Goal: Task Accomplishment & Management: Complete application form

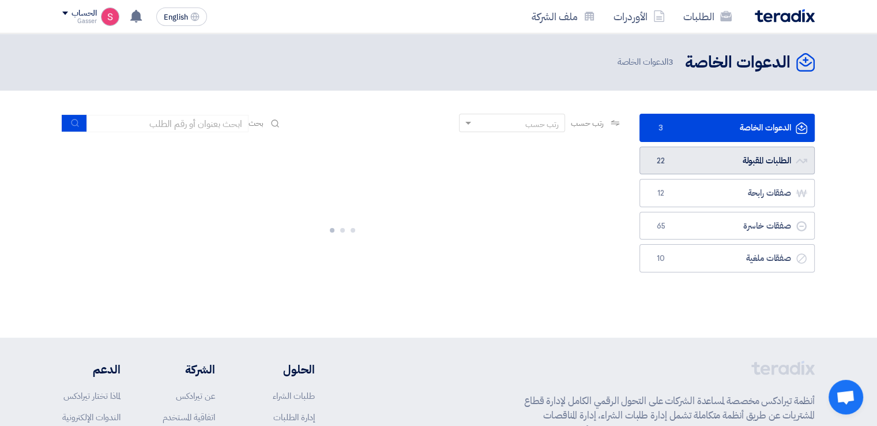
click at [676, 153] on link "الطلبات المقبولة الطلبات المقبولة 22" at bounding box center [727, 160] width 175 height 28
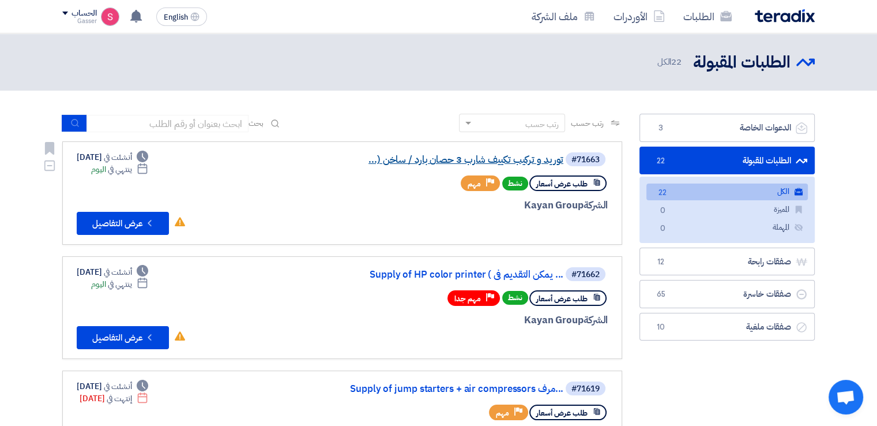
click at [466, 157] on link "توريد و تركيب تكييف شارب 3 حصان بارد / ساخن (..." at bounding box center [448, 160] width 231 height 10
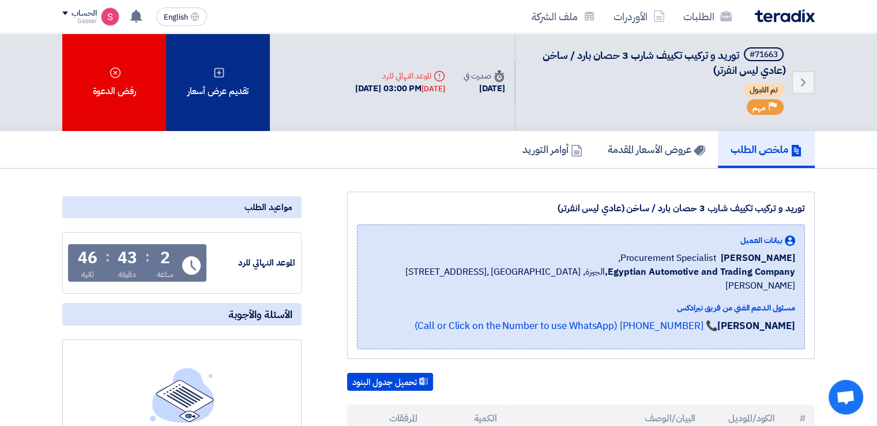
click at [235, 86] on div "تقديم عرض أسعار" at bounding box center [218, 81] width 104 height 97
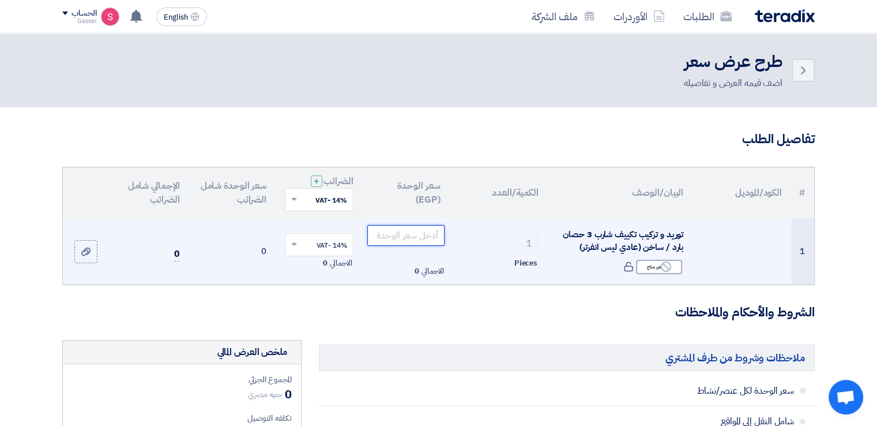
click at [388, 238] on input "number" at bounding box center [406, 235] width 78 height 21
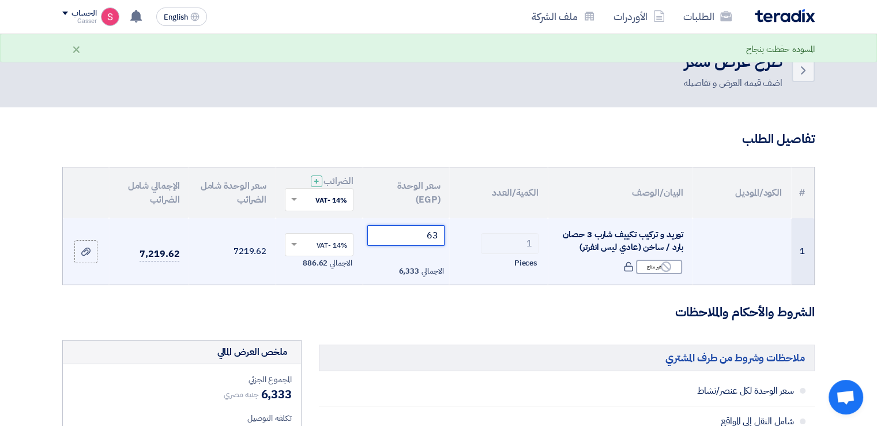
type input "6"
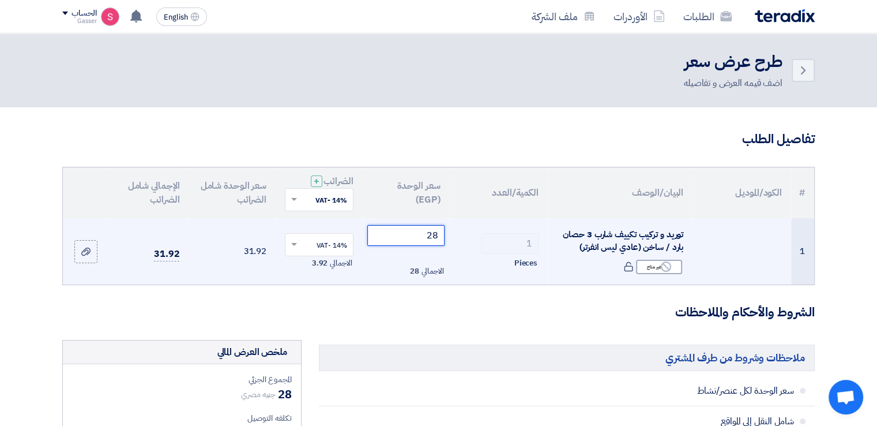
type input "2"
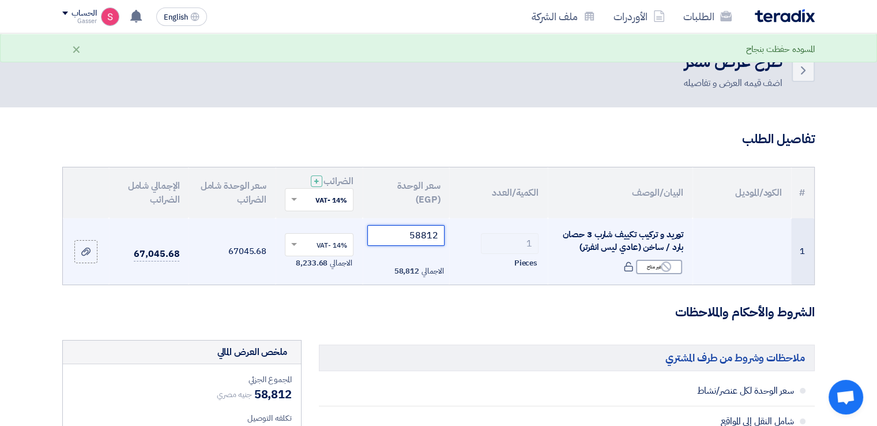
type input "58812"
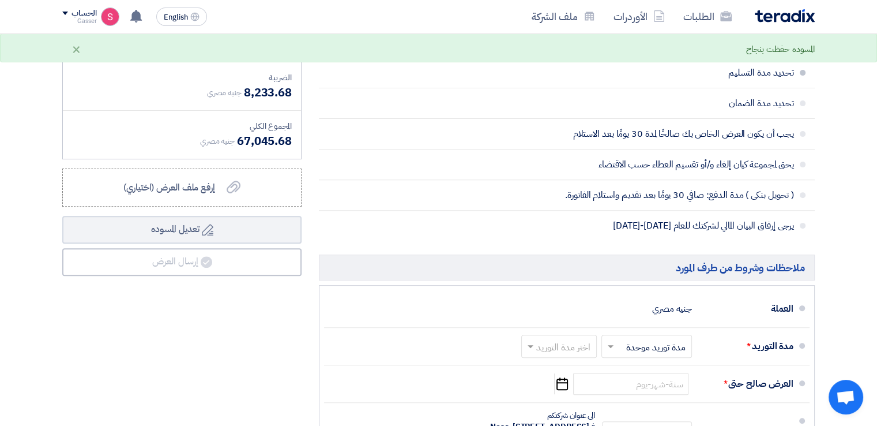
scroll to position [384, 0]
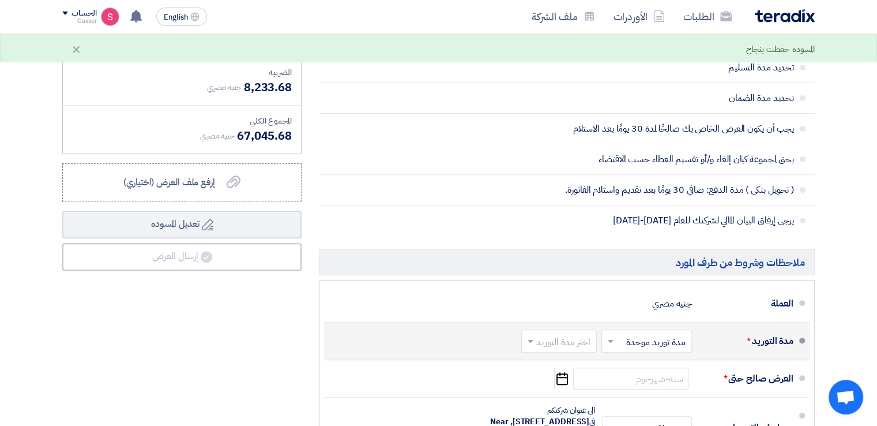
click at [582, 340] on input "text" at bounding box center [557, 342] width 70 height 17
click at [582, 255] on span "2-4 اسبوع" at bounding box center [573, 262] width 39 height 14
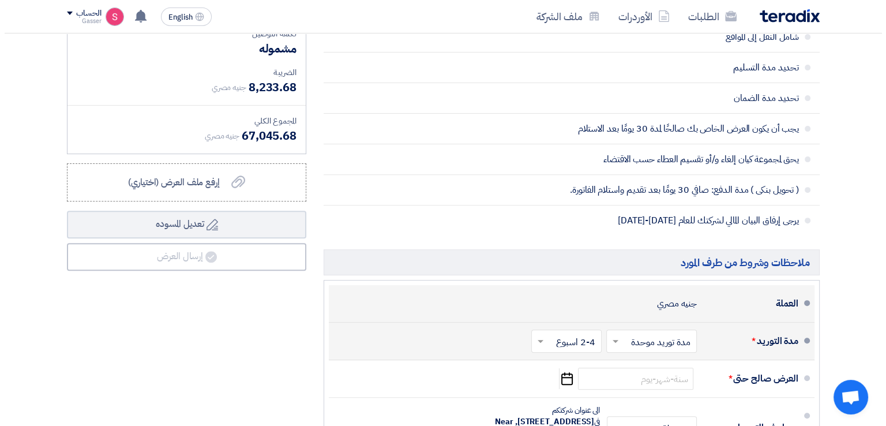
scroll to position [577, 0]
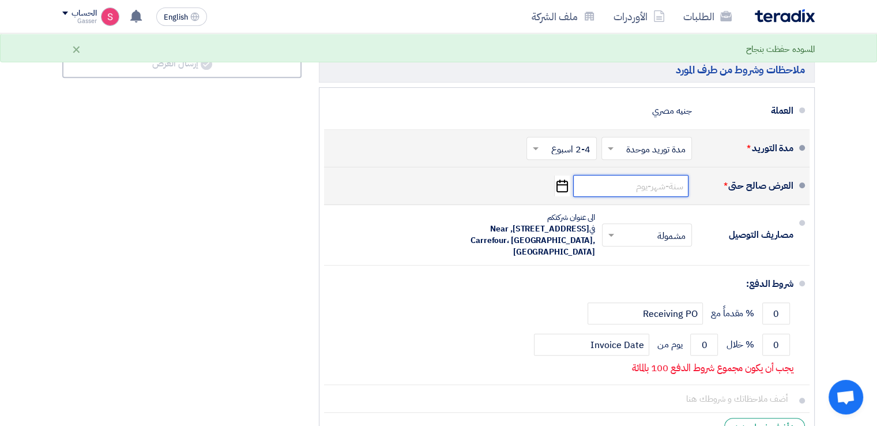
click at [600, 186] on input at bounding box center [630, 186] width 115 height 22
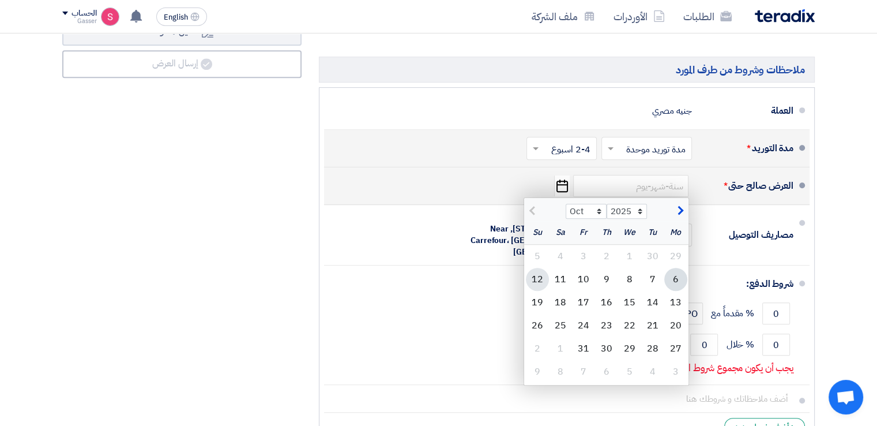
click at [544, 284] on div "12" at bounding box center [537, 279] width 23 height 23
type input "[DATE]"
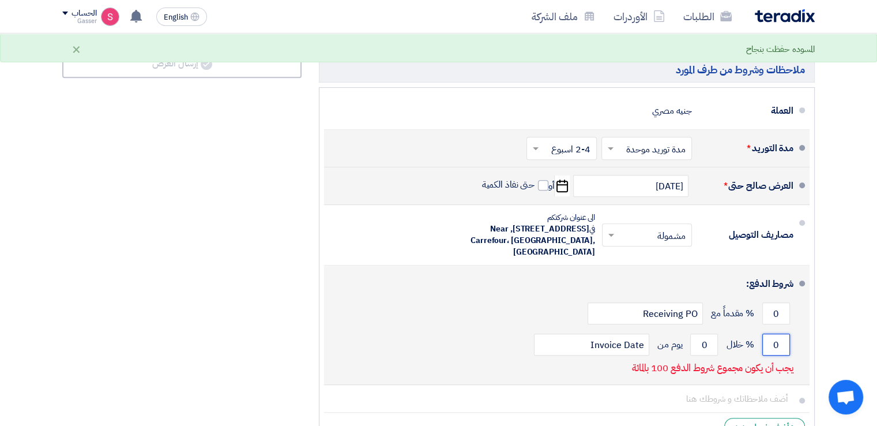
drag, startPoint x: 785, startPoint y: 344, endPoint x: 768, endPoint y: 347, distance: 17.0
click at [768, 347] on input "0" at bounding box center [776, 344] width 28 height 22
type input "100"
drag, startPoint x: 708, startPoint y: 345, endPoint x: 697, endPoint y: 348, distance: 11.5
click at [697, 348] on input "0" at bounding box center [704, 344] width 28 height 22
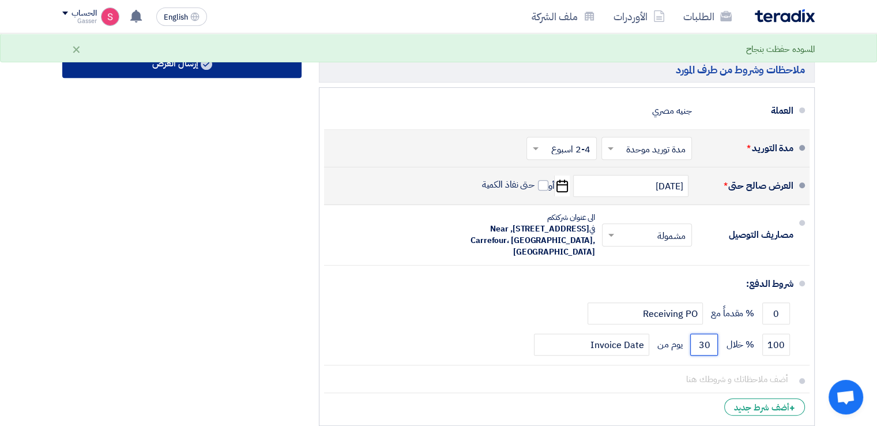
type input "30"
click at [204, 73] on button "إرسال العرض" at bounding box center [181, 64] width 239 height 28
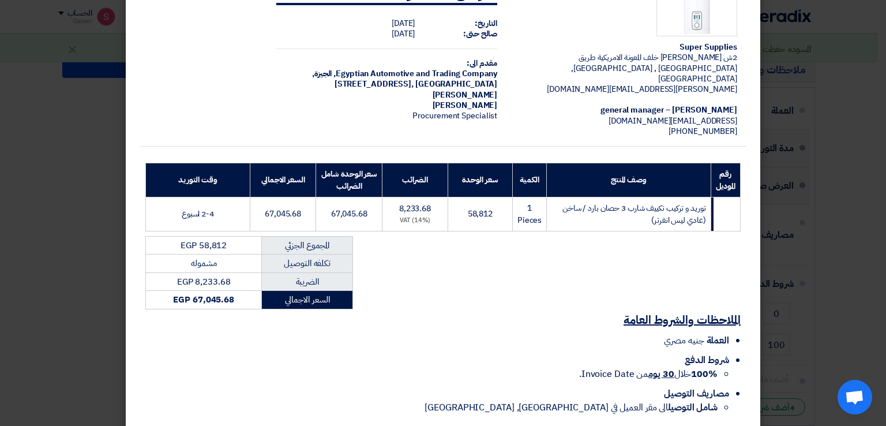
scroll to position [98, 0]
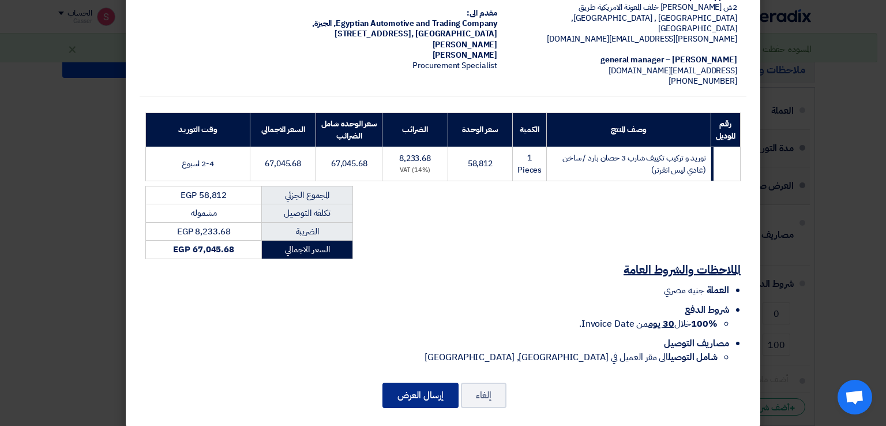
click at [431, 388] on button "إرسال العرض" at bounding box center [420, 394] width 76 height 25
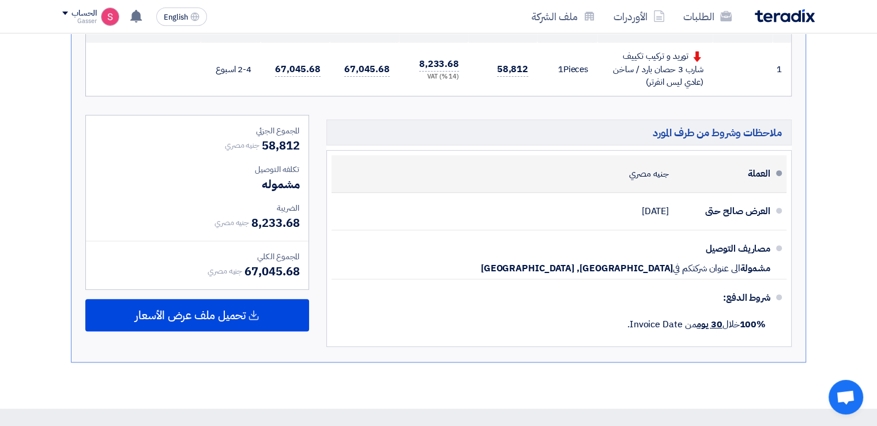
scroll to position [577, 0]
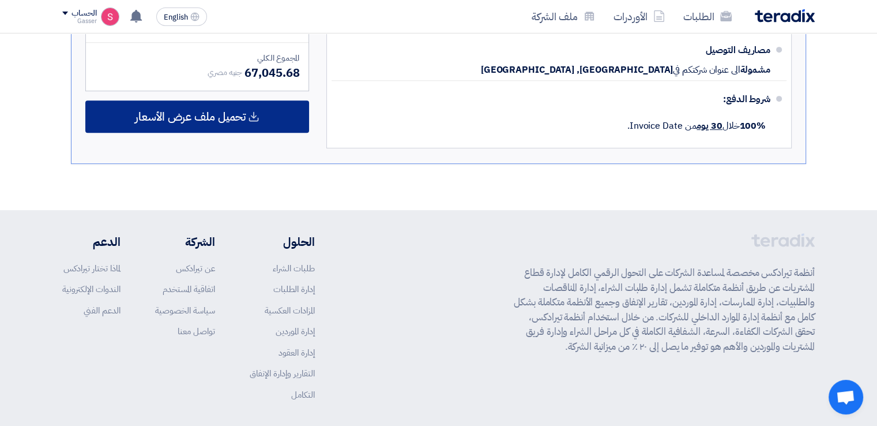
click at [194, 114] on span "تحميل ملف عرض الأسعار" at bounding box center [190, 116] width 111 height 10
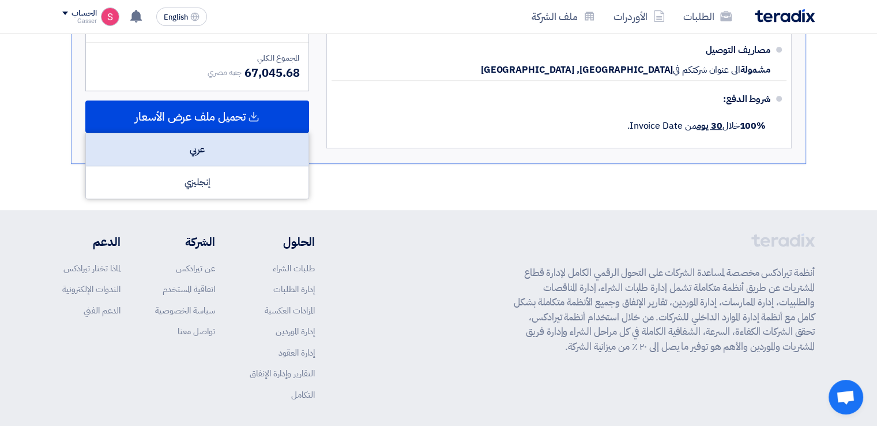
click at [223, 141] on div "عربي" at bounding box center [197, 149] width 223 height 33
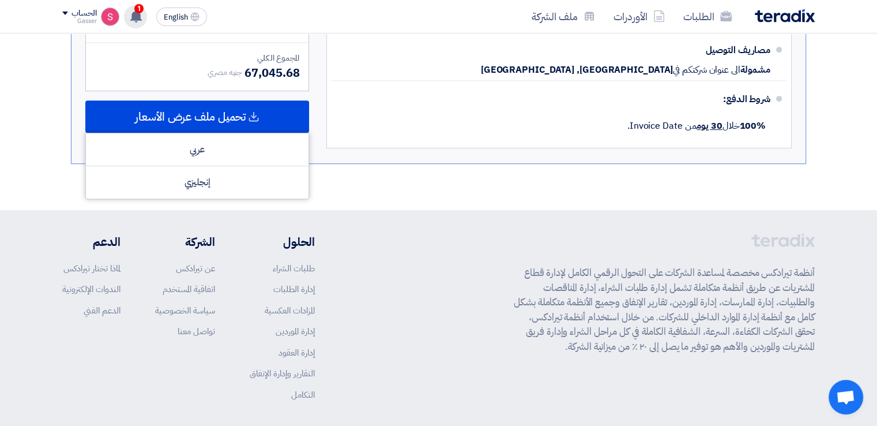
click at [143, 17] on div "1 عرض سعرك لطلب توريد و تركيب تكييف شارب 3 حصان بارد / ساخن (عادي ليس انفرتر) ل…" at bounding box center [135, 16] width 23 height 23
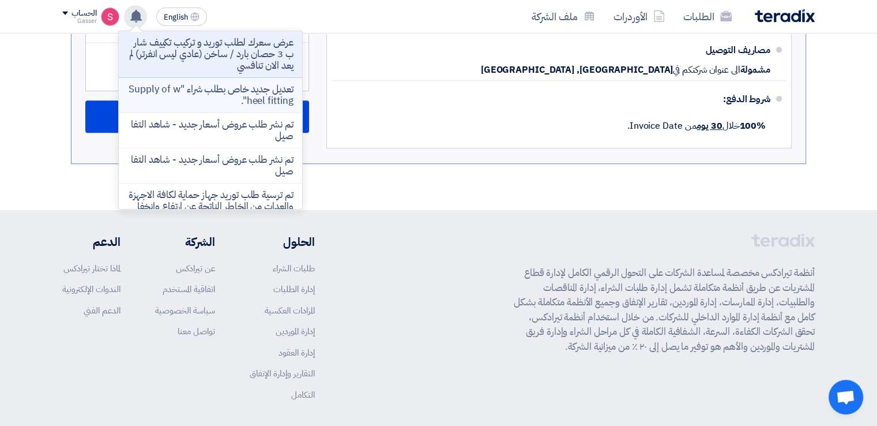
click at [240, 78] on li "تعديل جديد خاص بطلب شراء "Supply of wheel fitting"." at bounding box center [210, 95] width 183 height 35
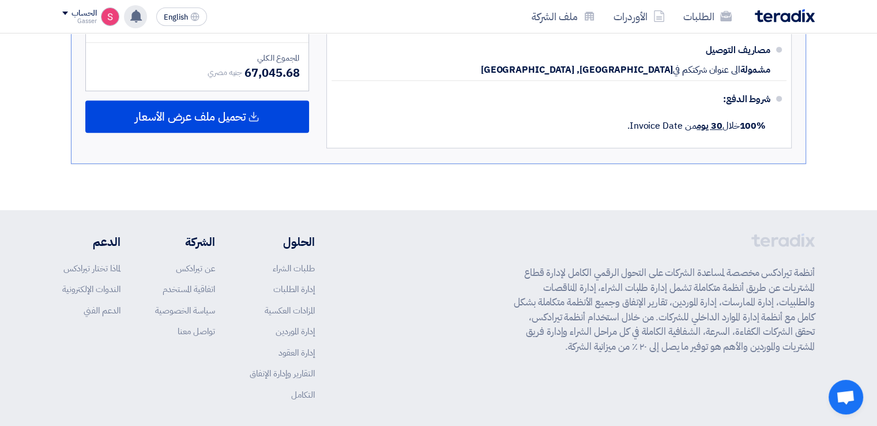
click at [139, 10] on icon at bounding box center [136, 16] width 13 height 13
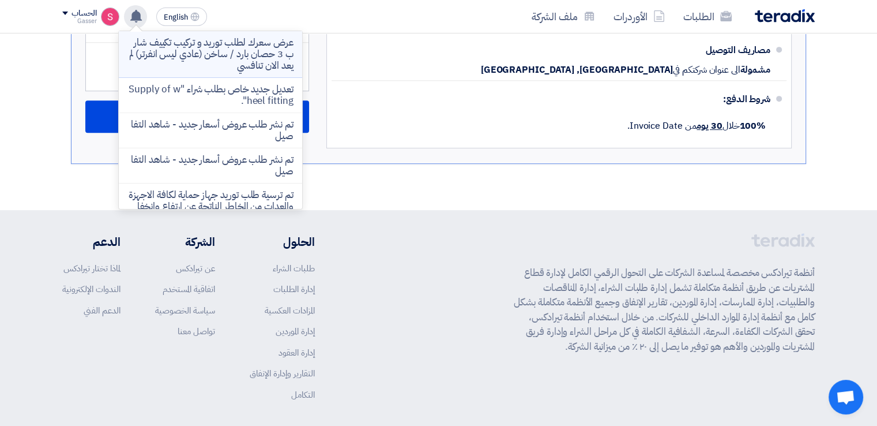
click at [261, 44] on p "عرض سعرك لطلب توريد و تركيب تكييف شارب 3 حصان بارد / ساخن (عادي ليس انفرتر) لم …" at bounding box center [210, 54] width 165 height 35
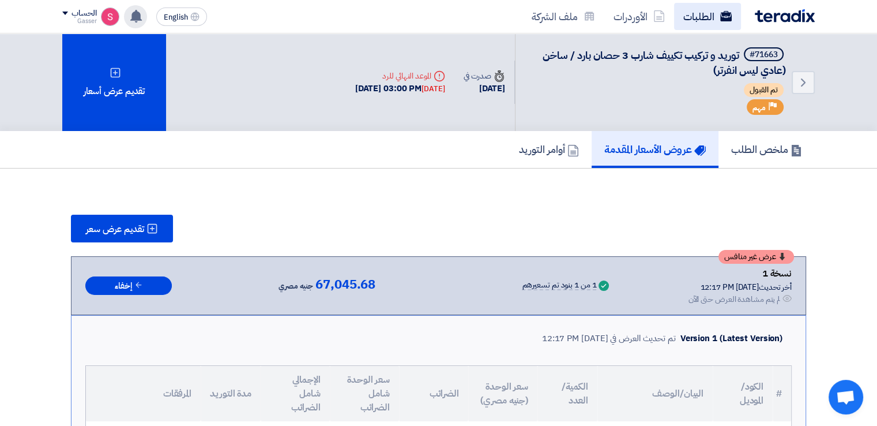
click at [701, 20] on link "الطلبات" at bounding box center [707, 16] width 67 height 27
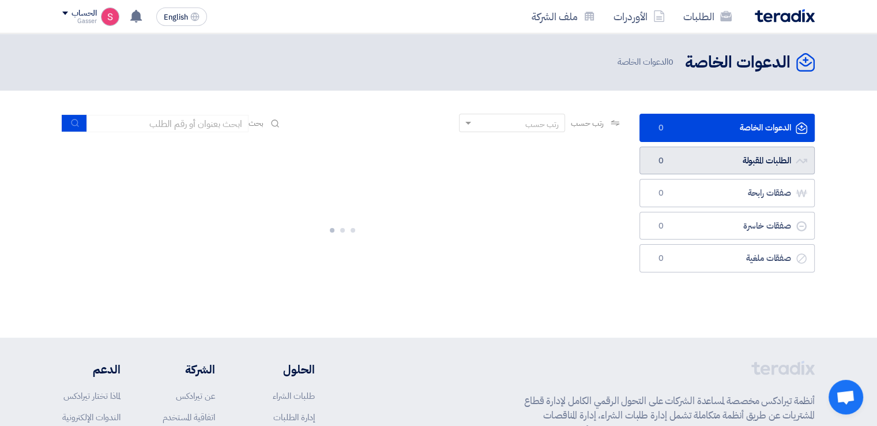
click at [691, 164] on link "الطلبات المقبولة الطلبات المقبولة 0" at bounding box center [727, 160] width 175 height 28
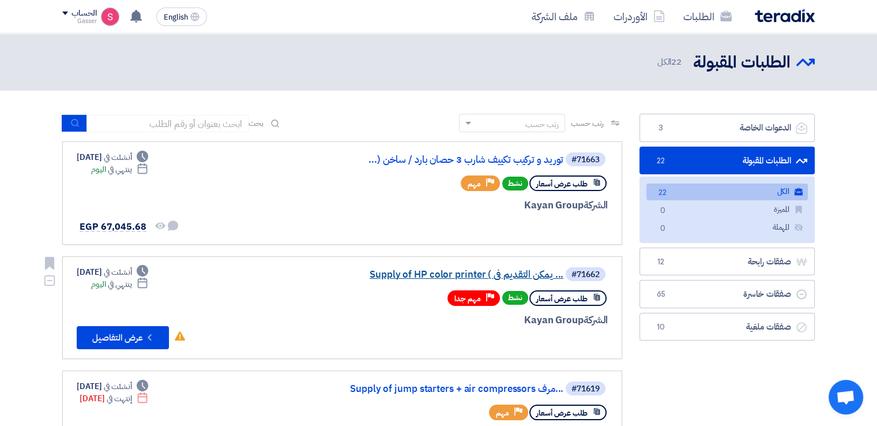
click at [533, 270] on link "Supply of HP color printer ( يمكن التقديم فى ..." at bounding box center [448, 274] width 231 height 10
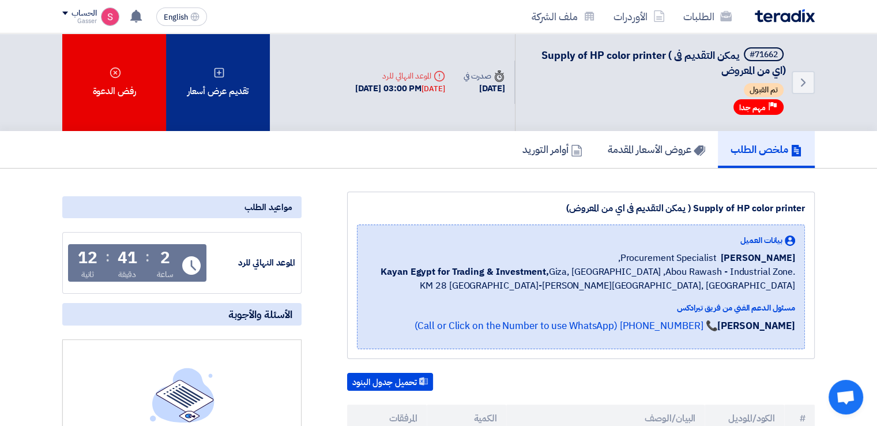
click at [197, 84] on div "تقديم عرض أسعار" at bounding box center [218, 81] width 104 height 97
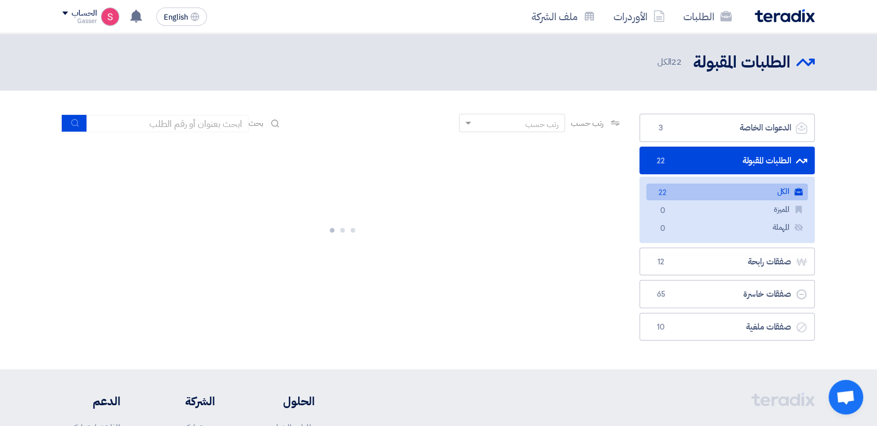
click at [675, 157] on link "الطلبات المقبولة الطلبات المقبولة 22" at bounding box center [727, 160] width 175 height 28
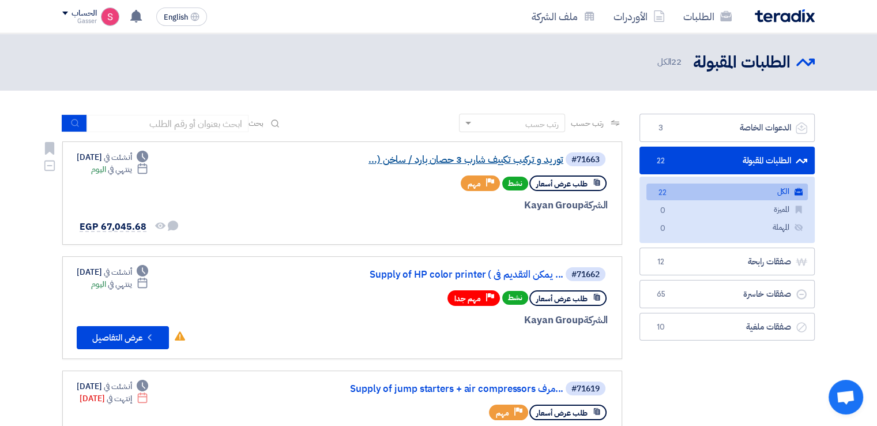
click at [510, 160] on link "توريد و تركيب تكييف شارب 3 حصان بارد / ساخن (..." at bounding box center [448, 160] width 231 height 10
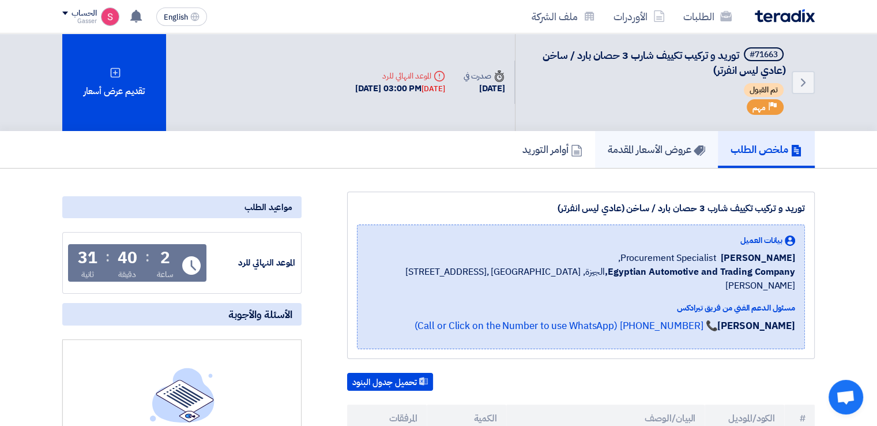
click at [669, 147] on h5 "عروض الأسعار المقدمة" at bounding box center [656, 148] width 97 height 13
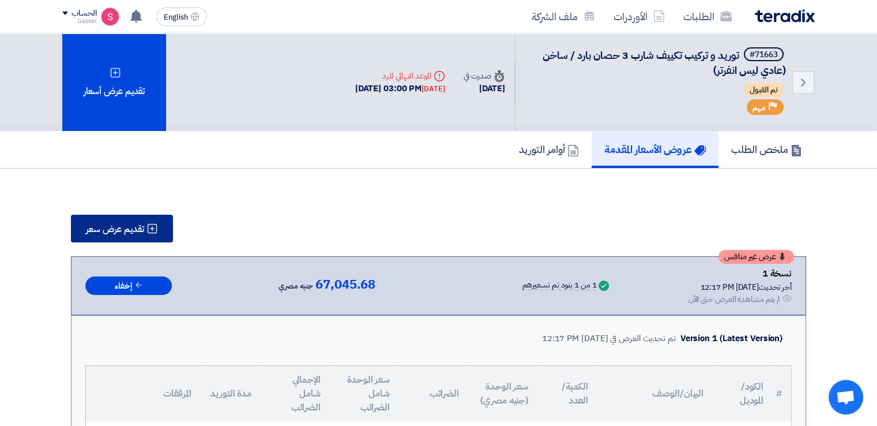
click at [131, 230] on span "تقديم عرض سعر" at bounding box center [115, 228] width 58 height 9
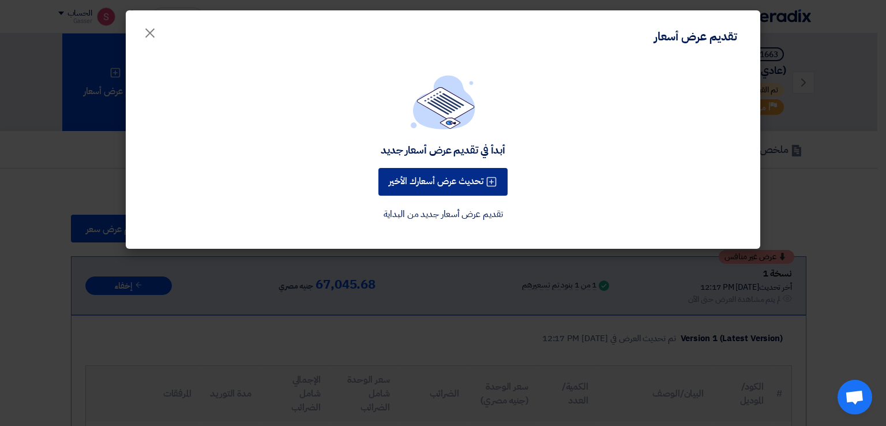
click at [444, 183] on button "تحديث عرض أسعارك الأخير" at bounding box center [442, 182] width 129 height 28
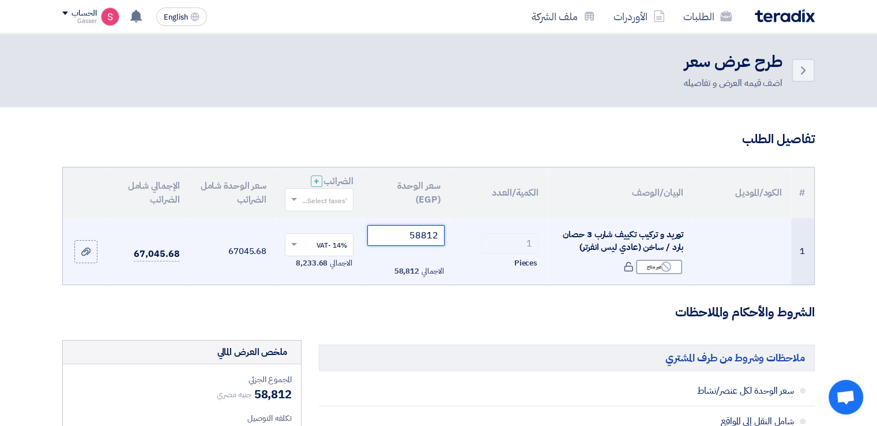
drag, startPoint x: 389, startPoint y: 227, endPoint x: 487, endPoint y: 227, distance: 98.0
click at [487, 227] on tr "1 توريد و تركيب تكييف شارب 3 حصان بارد / ساخن (عادي ليس انفرتر) Reject غير متاح…" at bounding box center [438, 251] width 751 height 67
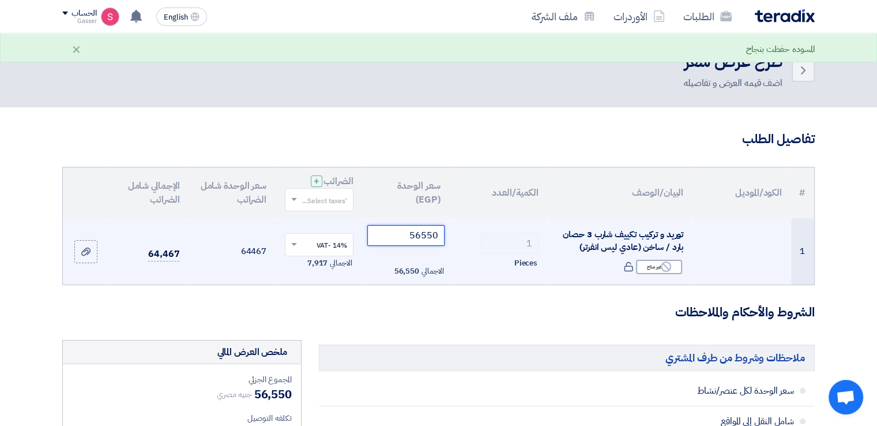
type input "56550"
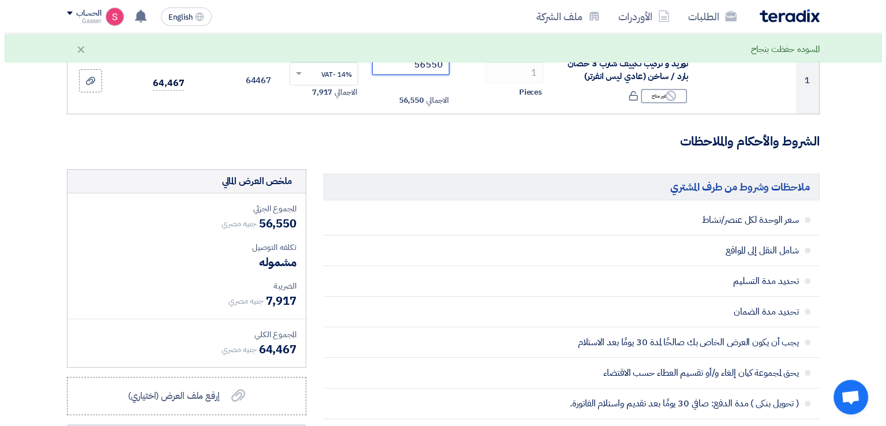
scroll to position [384, 0]
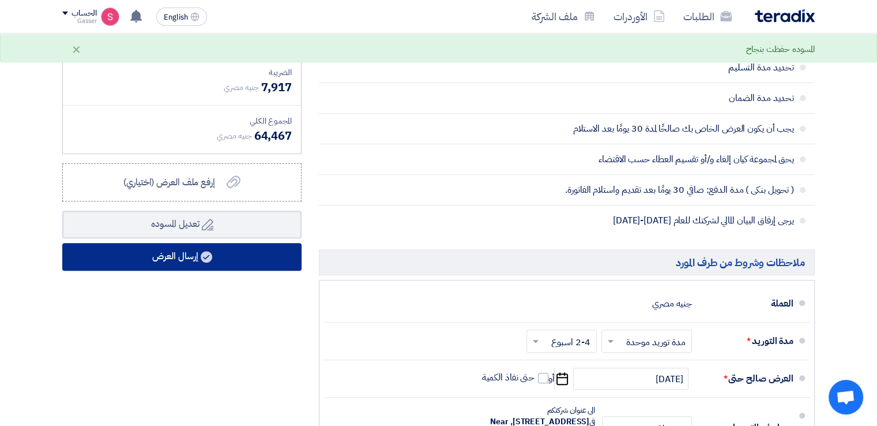
click at [253, 246] on button "إرسال العرض" at bounding box center [181, 257] width 239 height 28
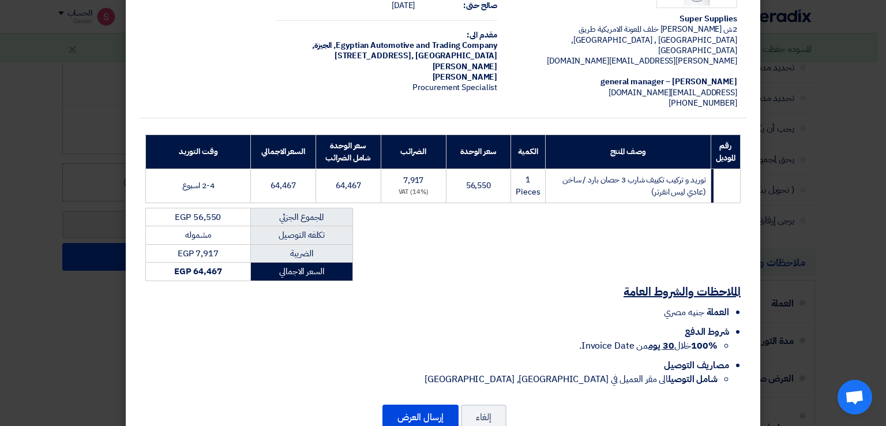
scroll to position [98, 0]
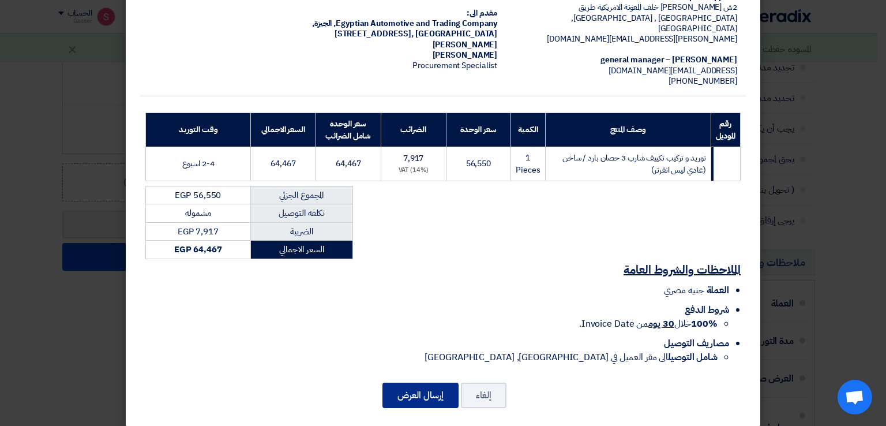
click at [434, 382] on button "إرسال العرض" at bounding box center [420, 394] width 76 height 25
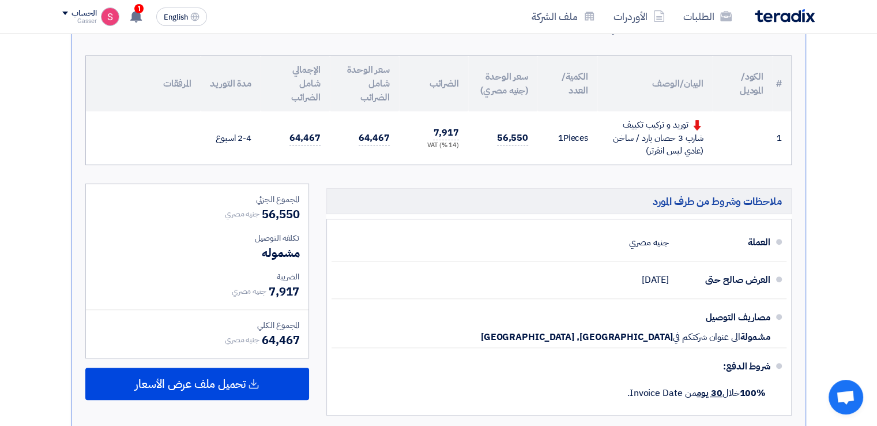
scroll to position [502, 0]
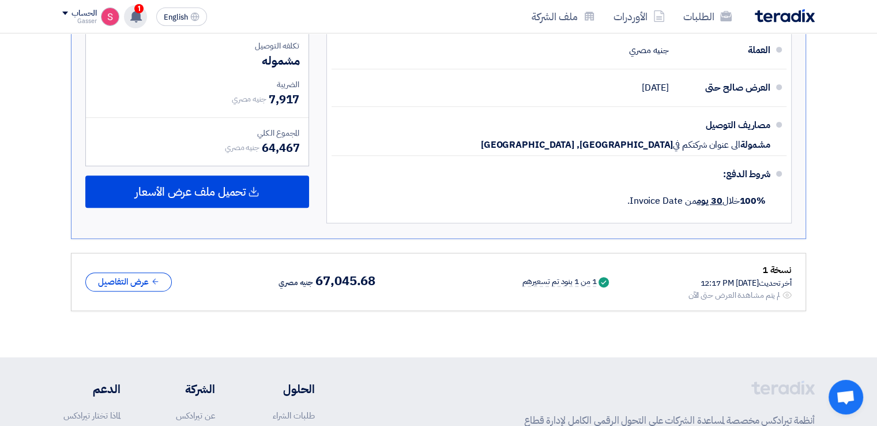
click at [127, 10] on div "1 عرض سعرك لطلب توريد و تركيب تكييف شارب 3 حصان بارد / ساخن (عادي ليس انفرتر) ل…" at bounding box center [135, 16] width 23 height 23
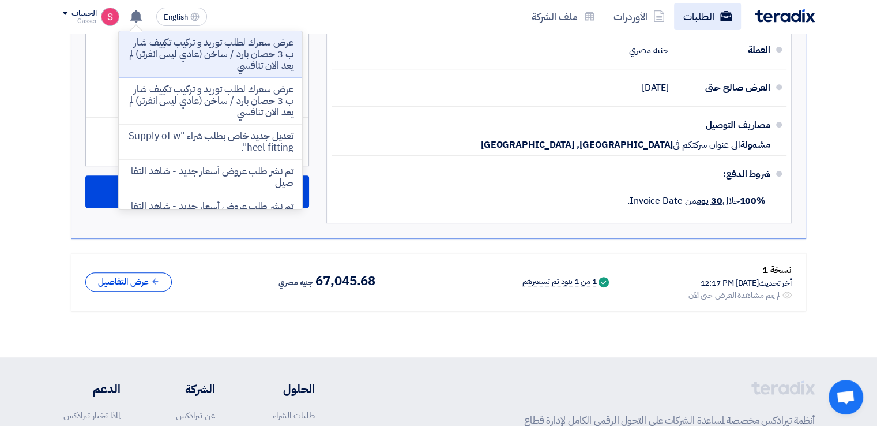
click at [700, 6] on link "الطلبات" at bounding box center [707, 16] width 67 height 27
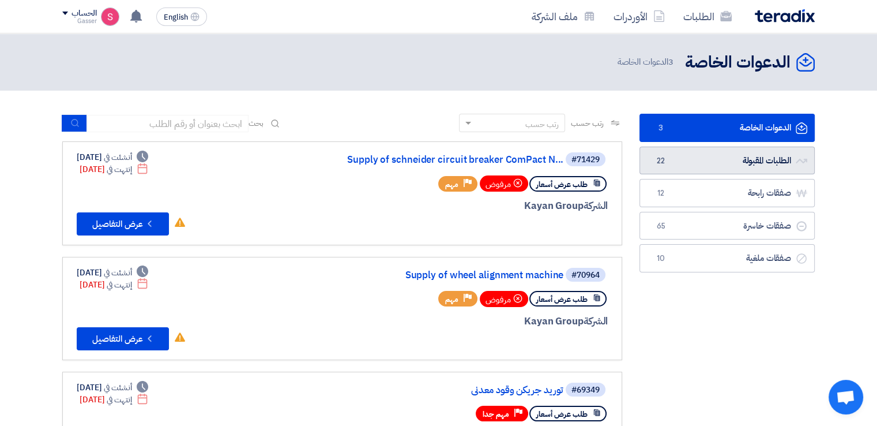
click at [676, 155] on link "الطلبات المقبولة الطلبات المقبولة 22" at bounding box center [727, 160] width 175 height 28
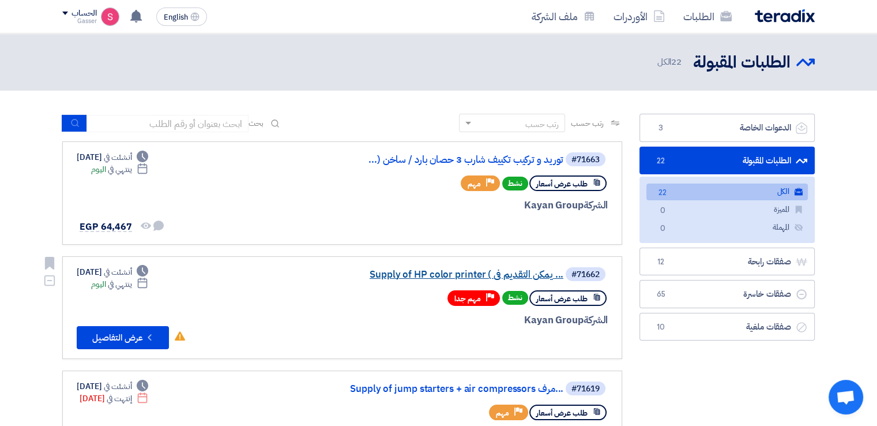
click at [521, 269] on link "Supply of HP color printer ( يمكن التقديم فى ..." at bounding box center [448, 274] width 231 height 10
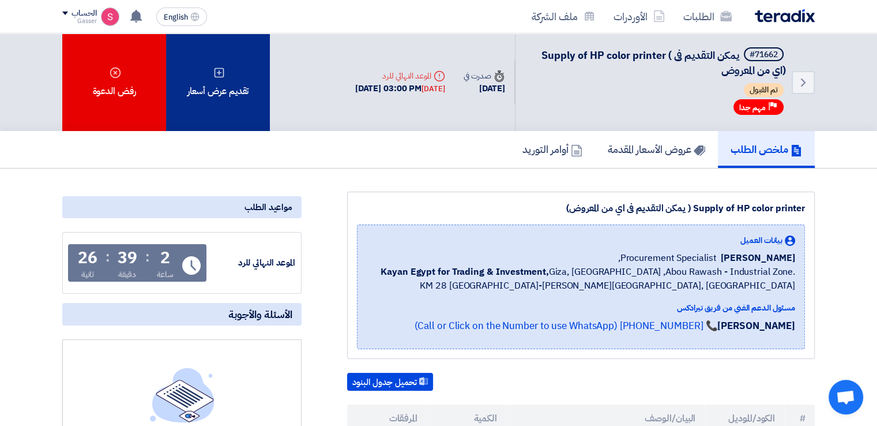
click at [220, 100] on div "تقديم عرض أسعار" at bounding box center [218, 81] width 104 height 97
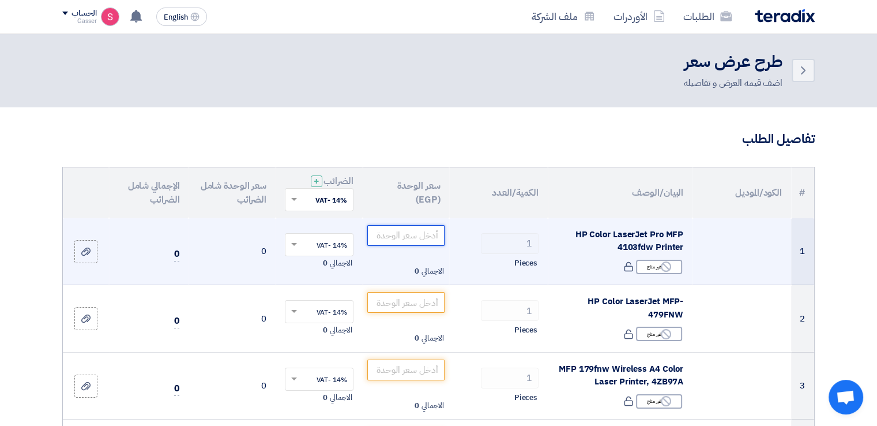
click at [400, 229] on input "number" at bounding box center [406, 235] width 78 height 21
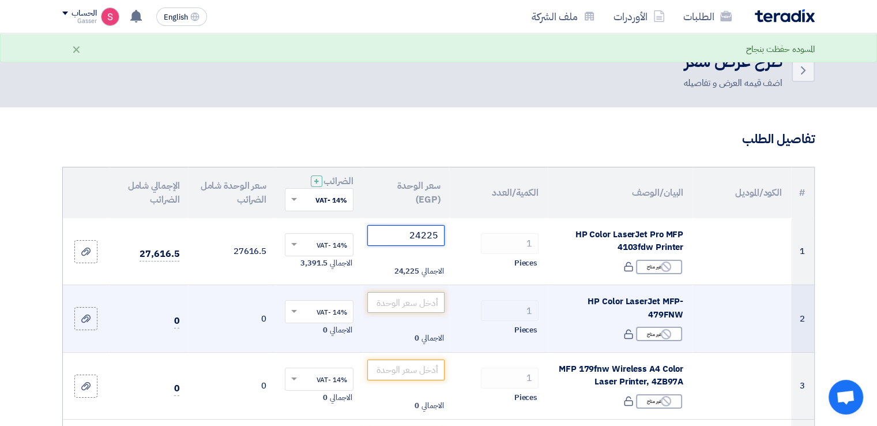
type input "24225"
click at [399, 299] on input "number" at bounding box center [406, 302] width 78 height 21
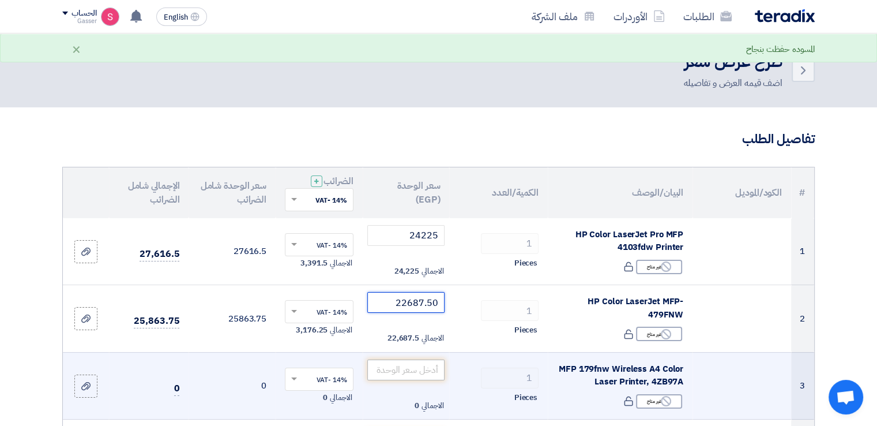
type input "22687.50"
click at [402, 366] on input "number" at bounding box center [406, 369] width 78 height 21
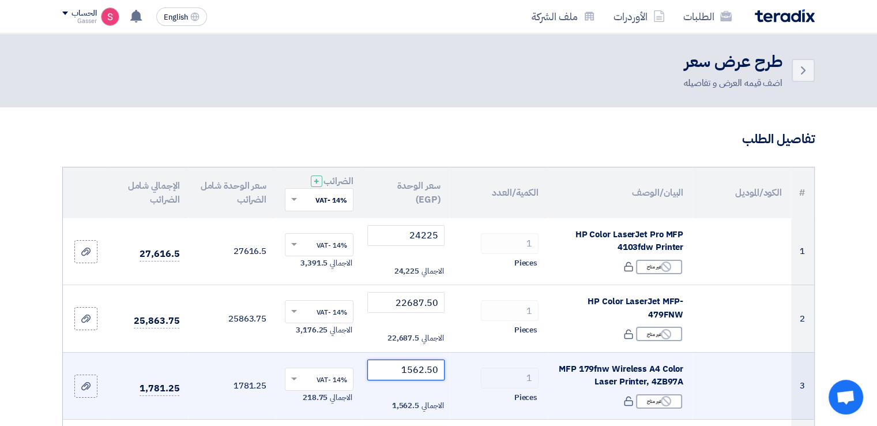
type input "1562.50"
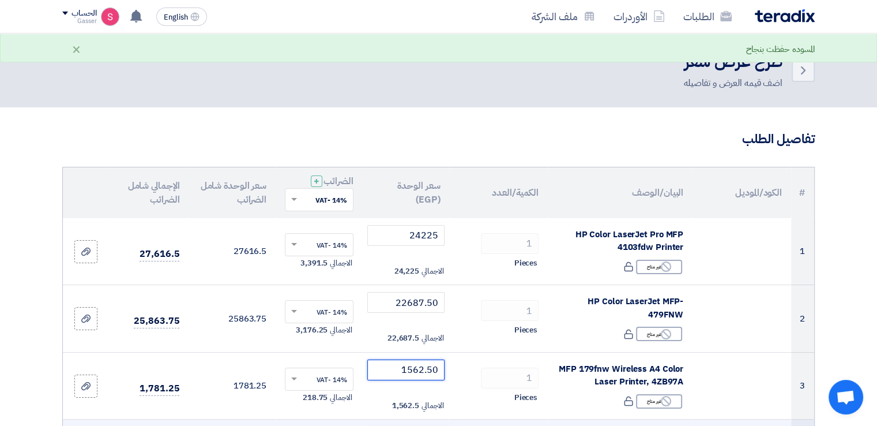
scroll to position [192, 0]
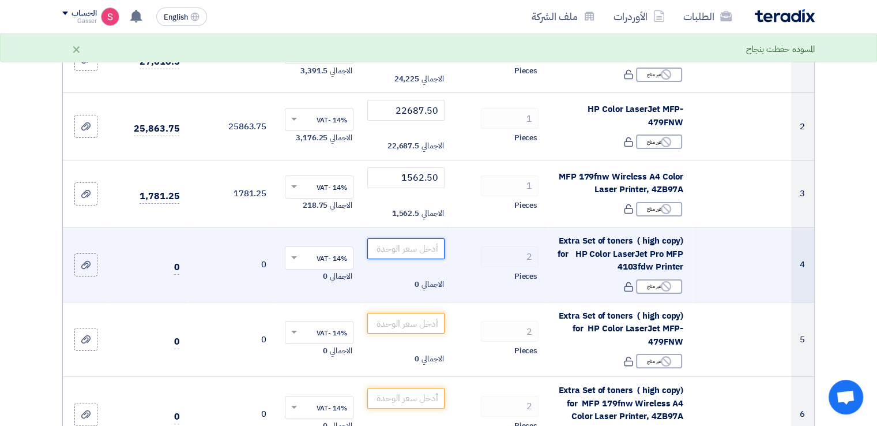
click at [413, 246] on input "number" at bounding box center [406, 248] width 78 height 21
type input "4937.5"
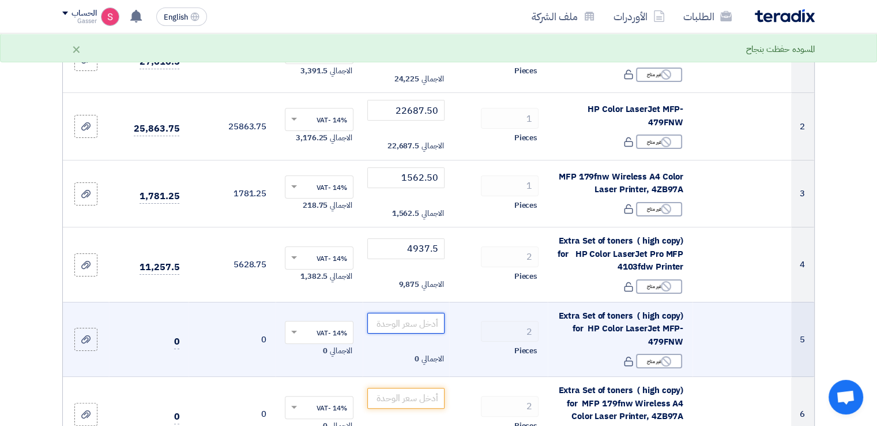
click at [421, 324] on input "number" at bounding box center [406, 323] width 78 height 21
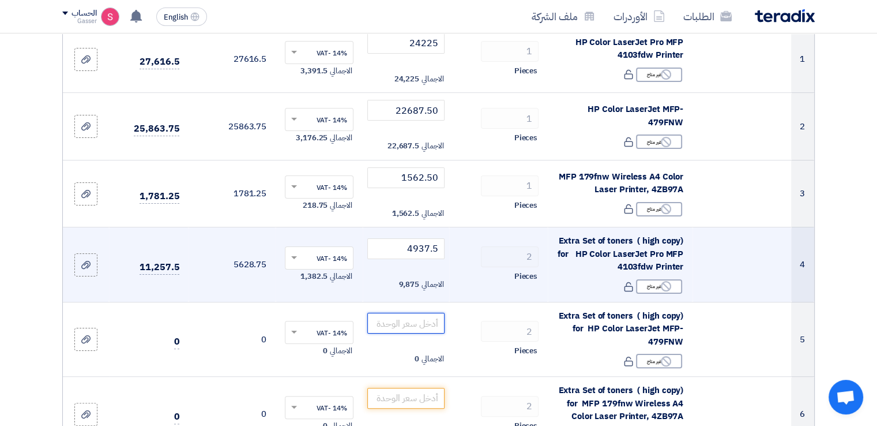
scroll to position [0, 0]
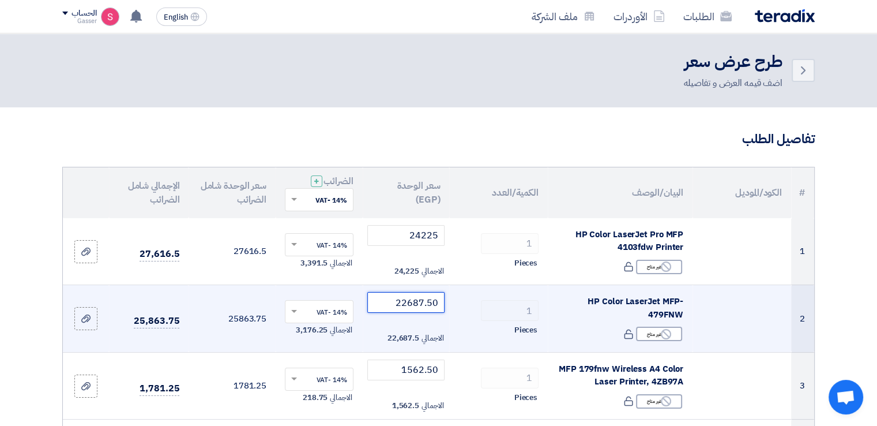
drag, startPoint x: 384, startPoint y: 307, endPoint x: 457, endPoint y: 303, distance: 72.8
click at [457, 303] on tr "2 HP Color LaserJet MFP-479FNW Reject غير متاح 1 22687.50" at bounding box center [438, 318] width 751 height 67
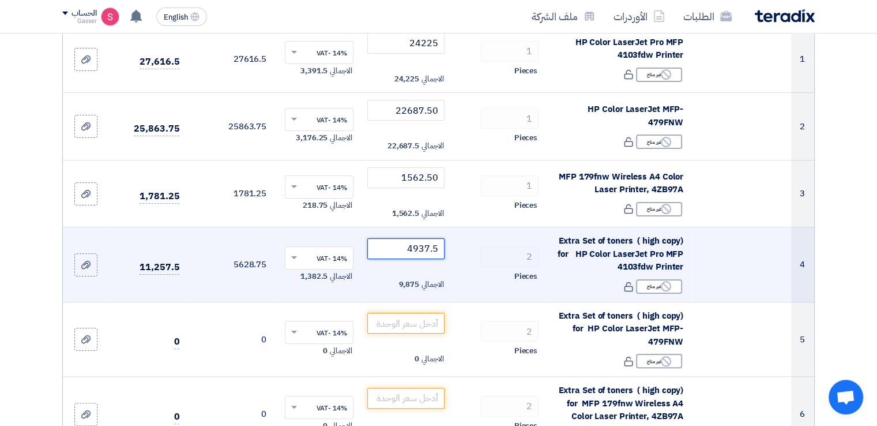
click at [484, 250] on tr "4 Extra Set of toners ( high copy) for HP Color LaserJet Pro MFP 4103fdw Printe…" at bounding box center [438, 264] width 751 height 75
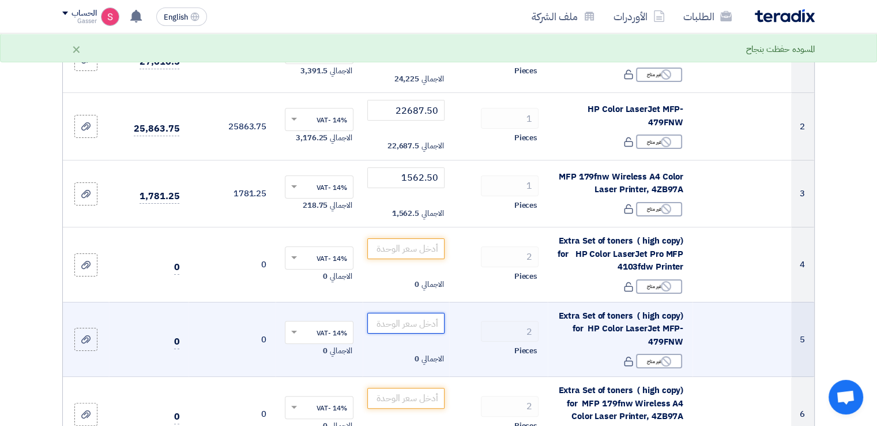
paste input "4937.5"
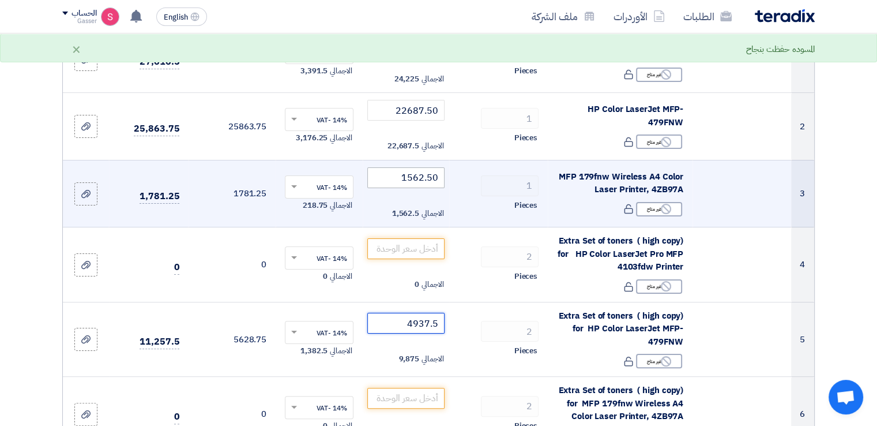
type input "4937.5"
drag, startPoint x: 392, startPoint y: 172, endPoint x: 473, endPoint y: 170, distance: 80.8
click at [473, 170] on tr "3 MFP 179fnw Wireless A4 Color Laser Printer, 4ZB97A Reject غير متاح 1 1562.50 ×" at bounding box center [438, 193] width 751 height 67
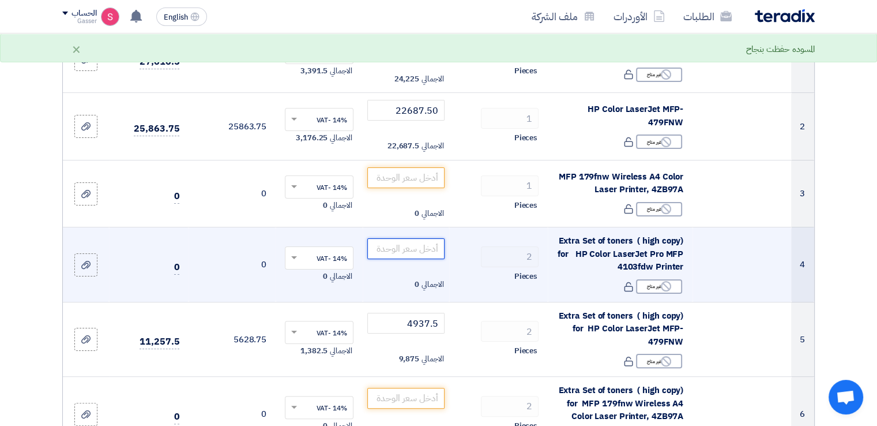
paste input "1562.50"
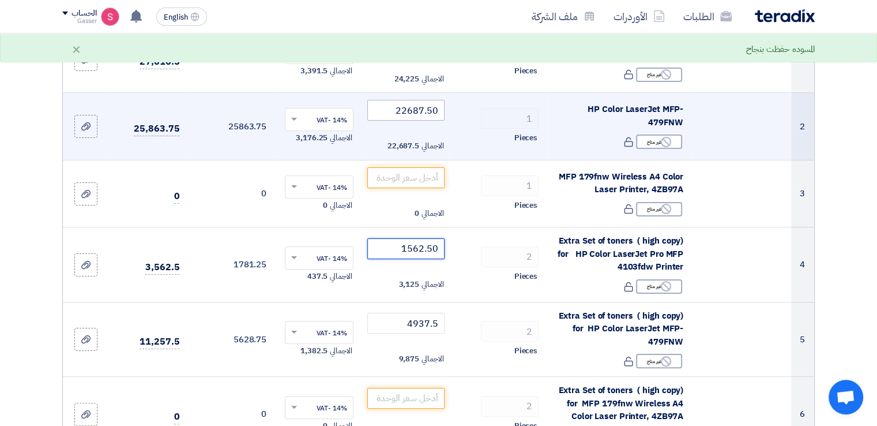
type input "1562.50"
drag, startPoint x: 390, startPoint y: 111, endPoint x: 473, endPoint y: 111, distance: 83.6
click at [473, 111] on tr "2 HP Color LaserJet MFP-479FNW Reject غير متاح 1 22687.50" at bounding box center [438, 126] width 751 height 67
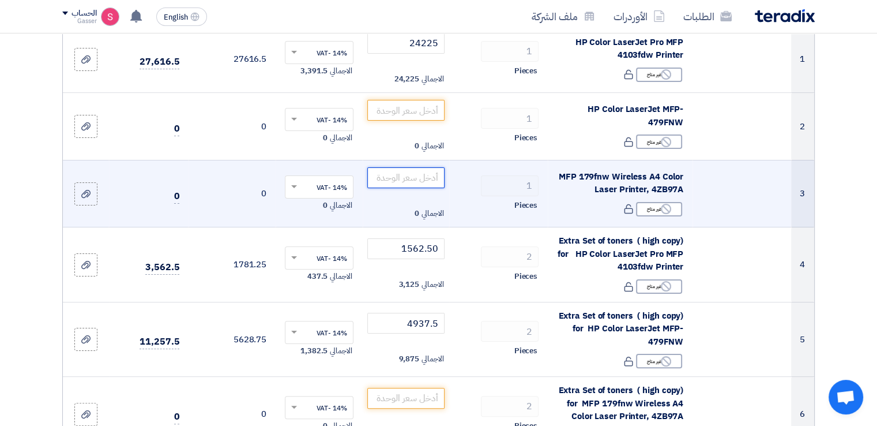
paste input "22687.50"
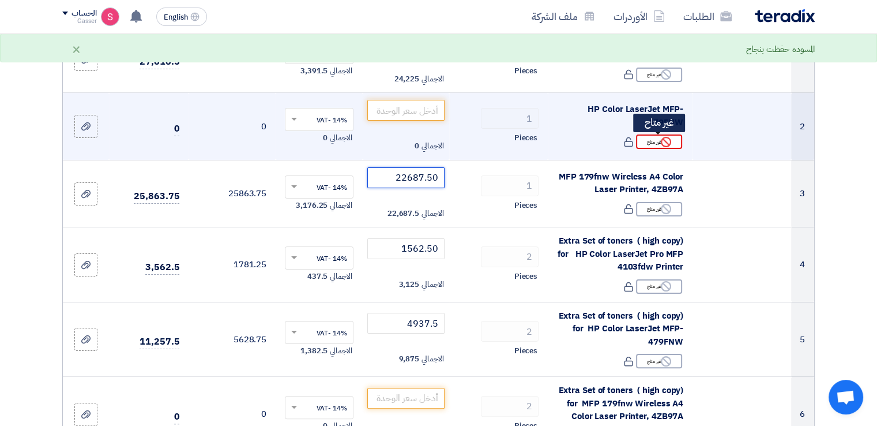
type input "22687.50"
click at [641, 135] on div "Reject غير متاح" at bounding box center [659, 141] width 46 height 14
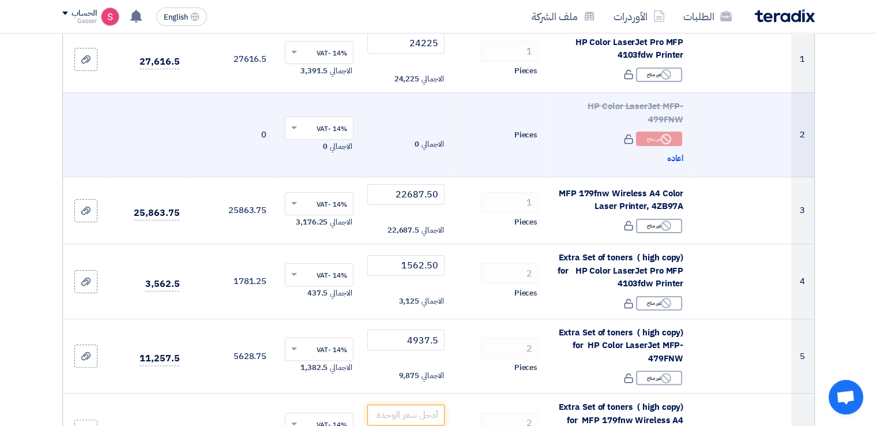
scroll to position [384, 0]
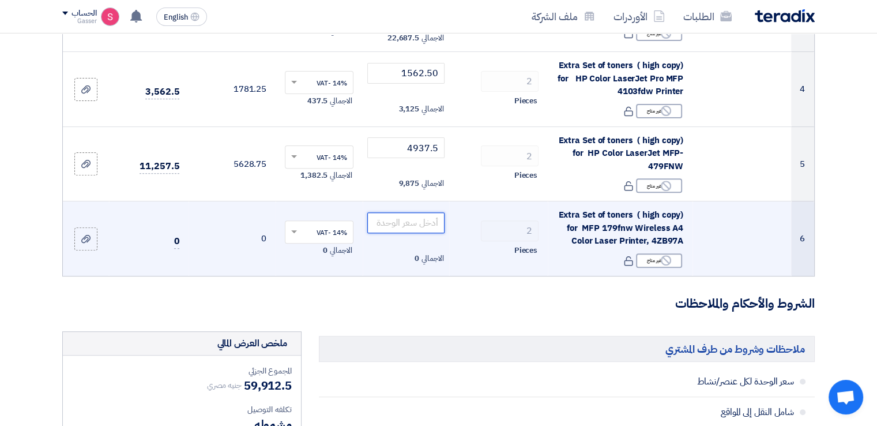
click at [402, 219] on input "number" at bounding box center [406, 222] width 78 height 21
type input "3437.5"
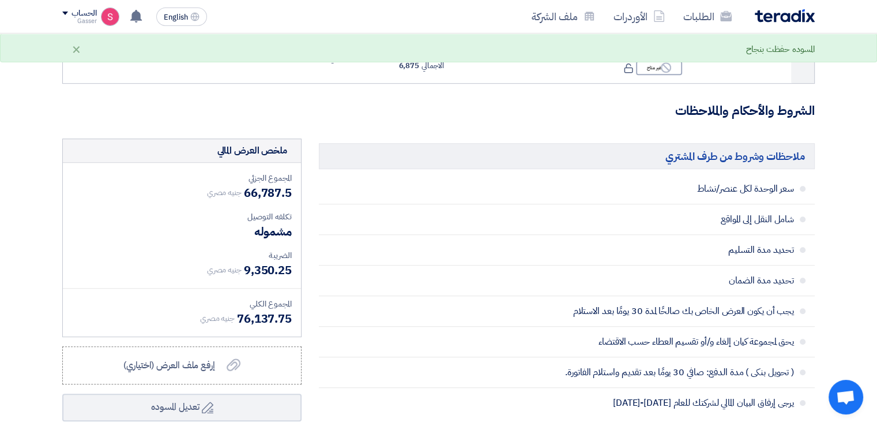
scroll to position [769, 0]
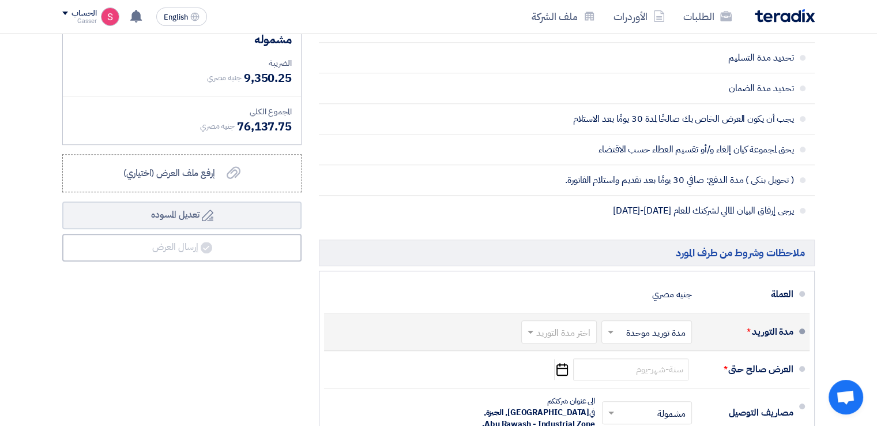
click at [550, 325] on input "text" at bounding box center [557, 332] width 70 height 17
click at [550, 247] on div "2-4 اسبوع" at bounding box center [561, 252] width 74 height 21
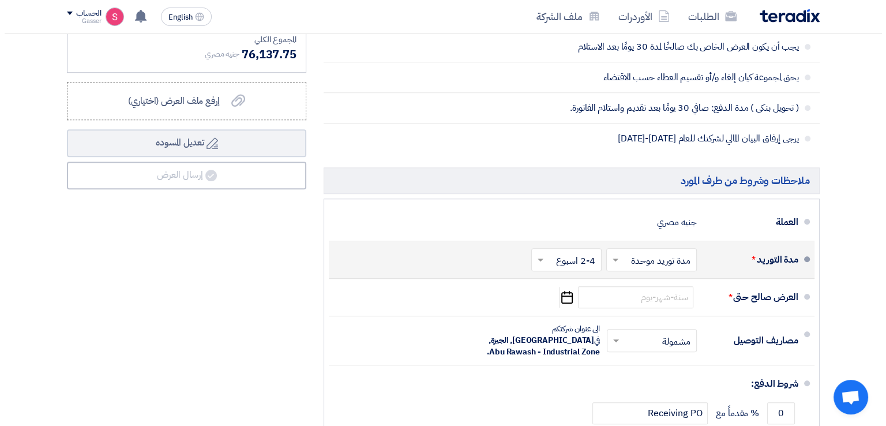
scroll to position [961, 0]
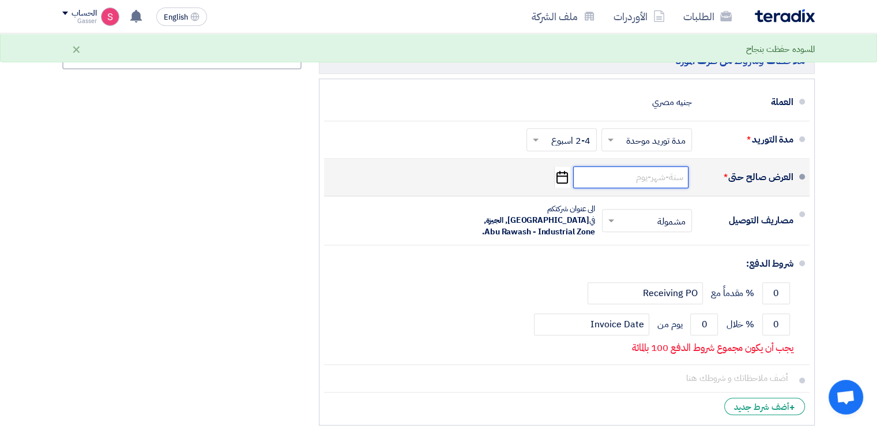
click at [640, 170] on input at bounding box center [630, 177] width 115 height 22
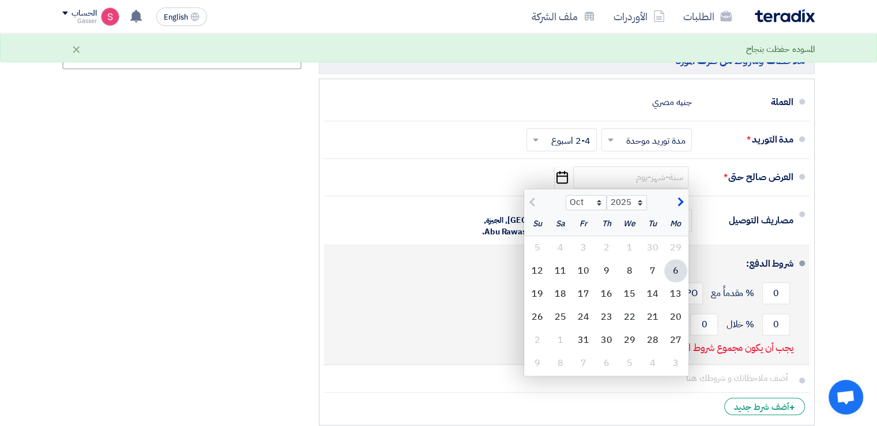
click at [543, 271] on div "12" at bounding box center [537, 270] width 23 height 23
type input "[DATE]"
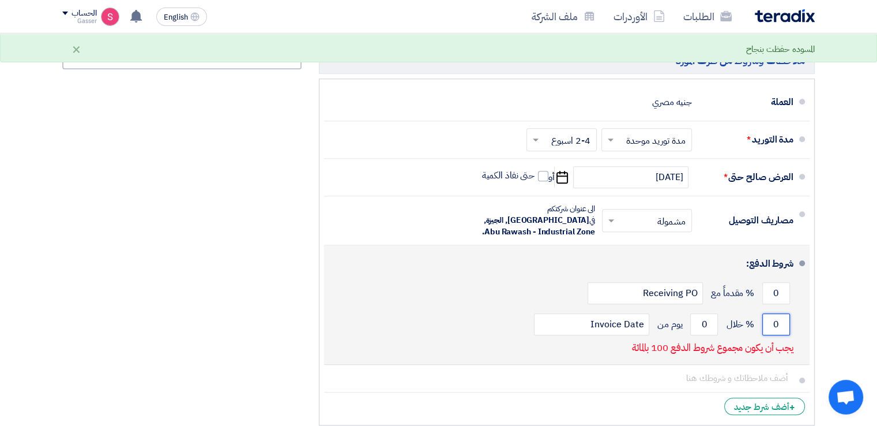
click at [768, 313] on input "0" at bounding box center [776, 324] width 28 height 22
type input "100"
drag, startPoint x: 708, startPoint y: 317, endPoint x: 699, endPoint y: 318, distance: 9.3
click at [699, 318] on input "0" at bounding box center [704, 324] width 28 height 22
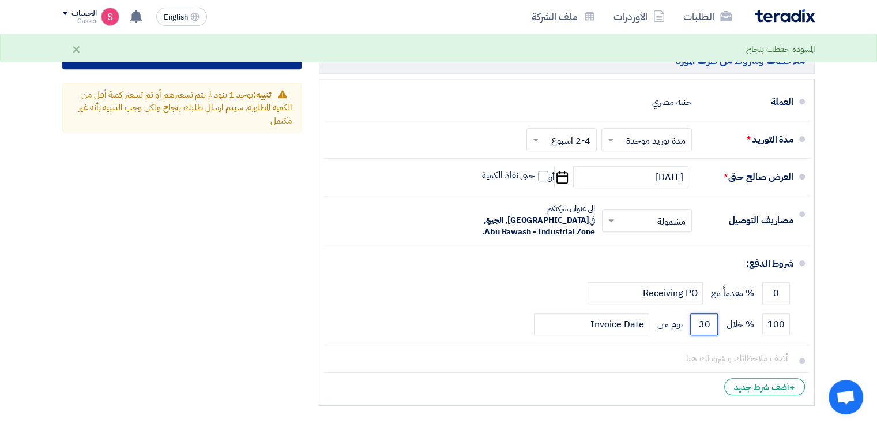
type input "30"
click at [212, 65] on button "إرسال العرض" at bounding box center [181, 56] width 239 height 28
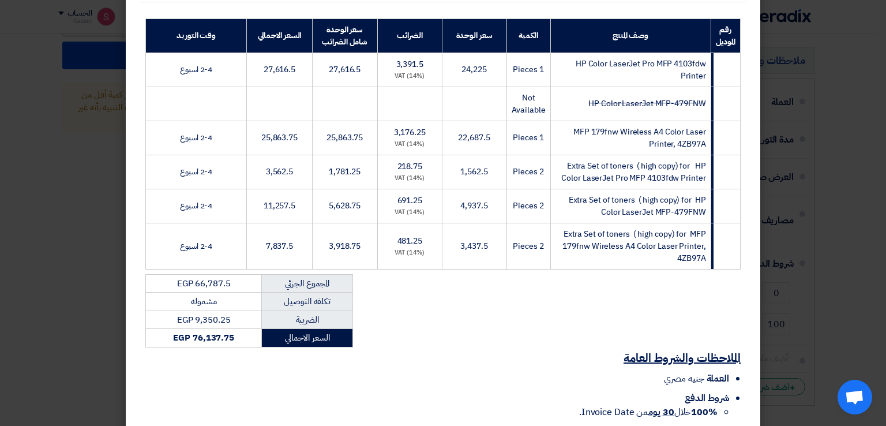
scroll to position [279, 0]
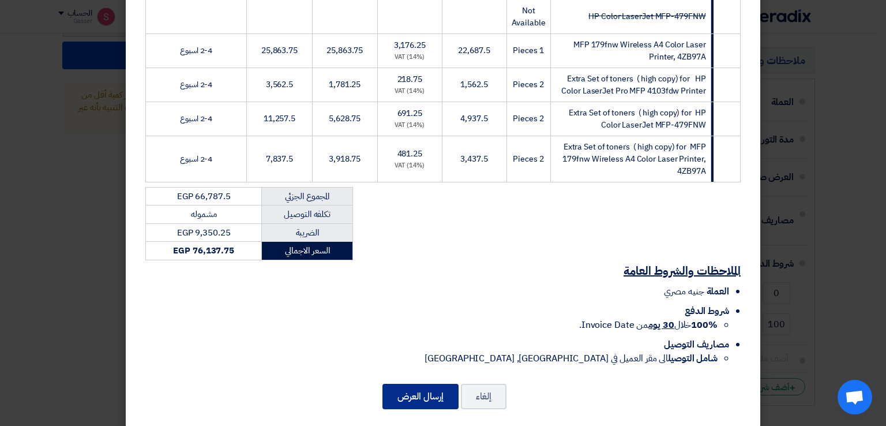
click at [422, 383] on button "إرسال العرض" at bounding box center [420, 395] width 76 height 25
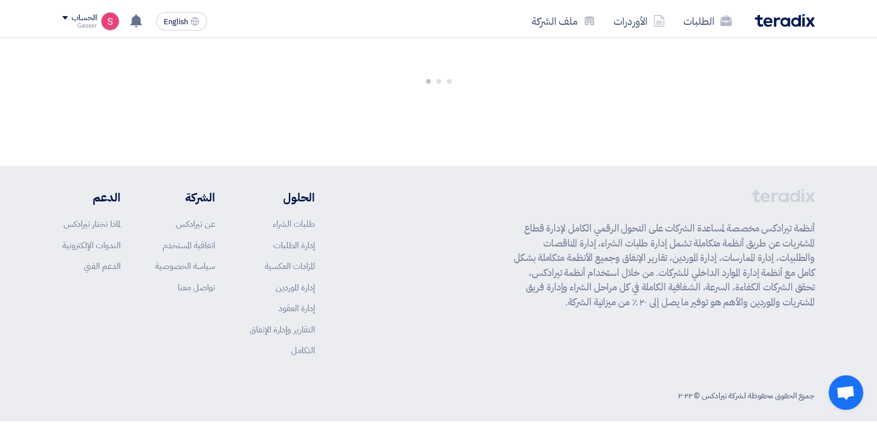
scroll to position [974, 0]
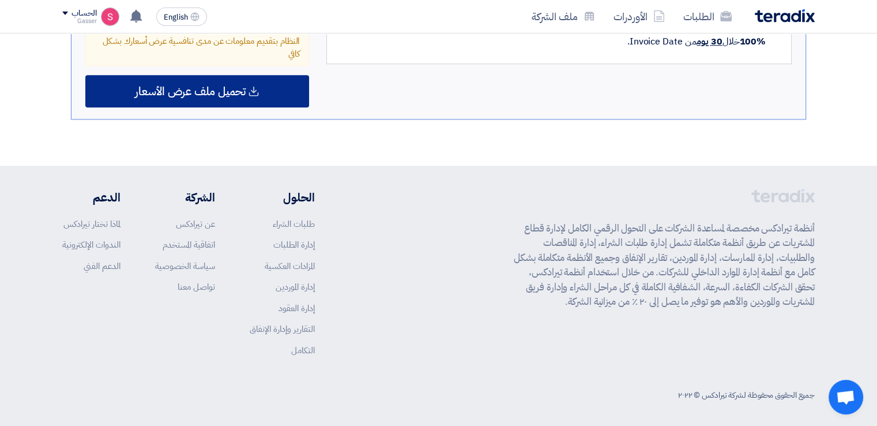
click at [223, 91] on span "تحميل ملف عرض الأسعار" at bounding box center [190, 91] width 111 height 10
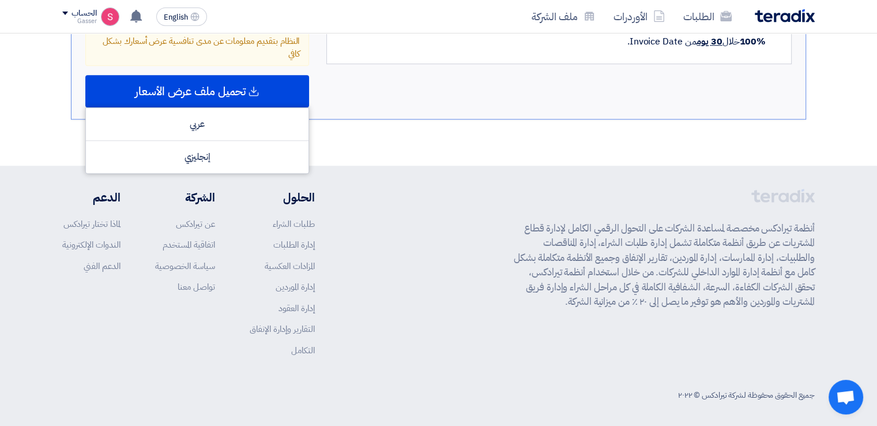
drag, startPoint x: 233, startPoint y: 116, endPoint x: 370, endPoint y: 193, distance: 156.4
click at [233, 118] on div "عربي" at bounding box center [197, 124] width 223 height 33
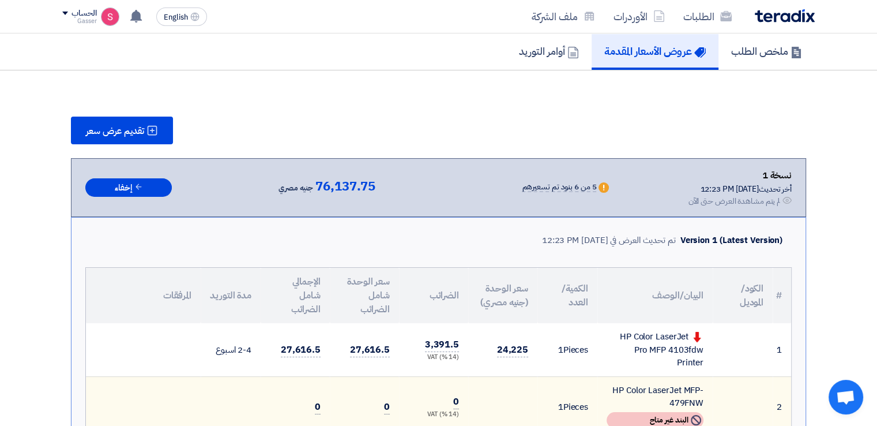
scroll to position [0, 0]
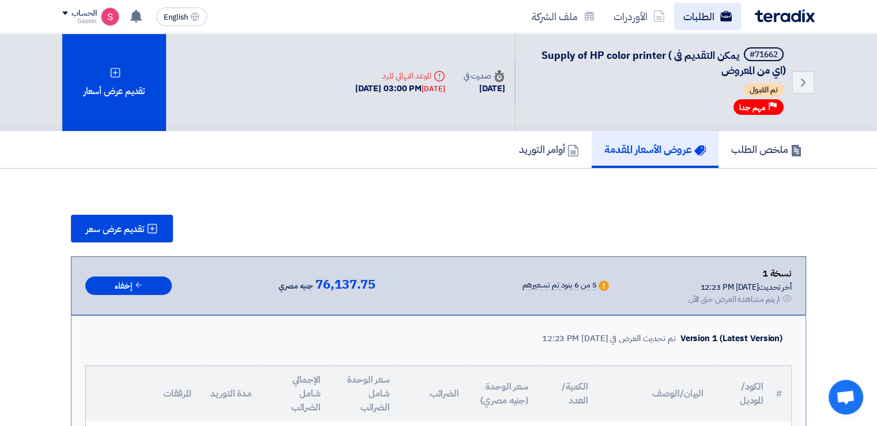
click at [708, 12] on link "الطلبات" at bounding box center [707, 16] width 67 height 27
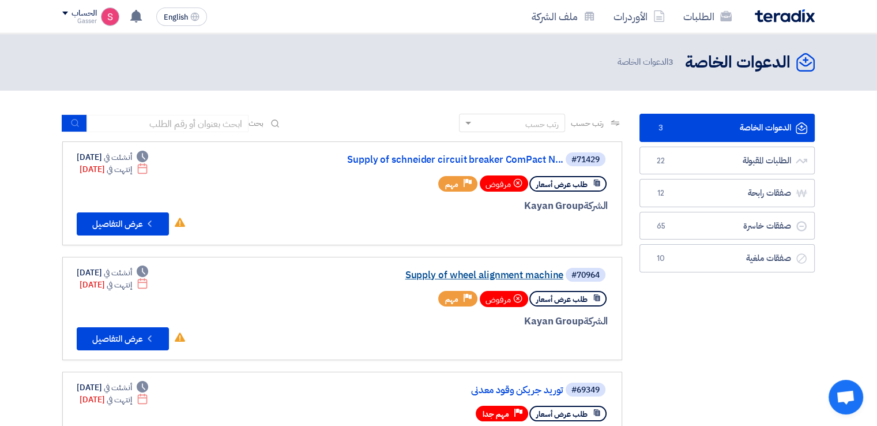
click at [526, 273] on link "Supply of wheel alignment machine" at bounding box center [448, 275] width 231 height 10
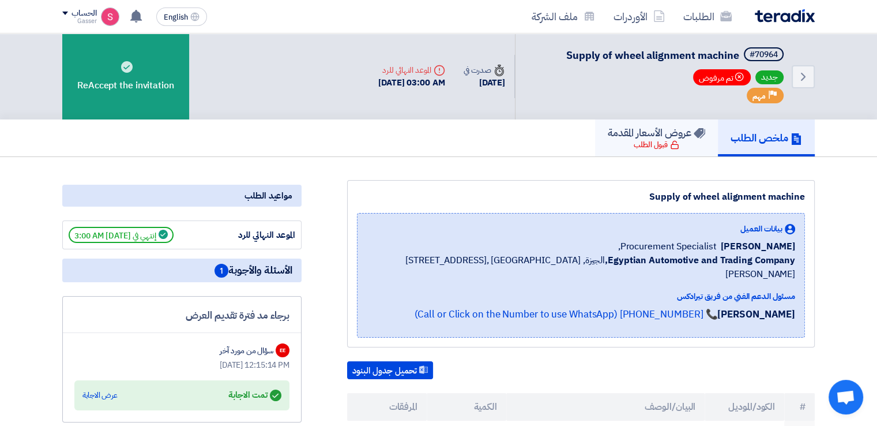
click at [646, 145] on div "قبول الطلب" at bounding box center [657, 145] width 46 height 12
click at [711, 6] on link "الطلبات" at bounding box center [707, 16] width 67 height 27
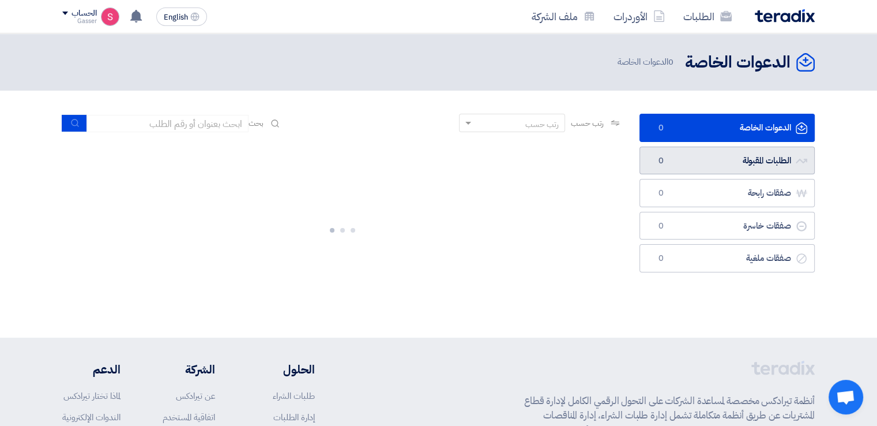
click at [736, 166] on link "الطلبات المقبولة الطلبات المقبولة 0" at bounding box center [727, 160] width 175 height 28
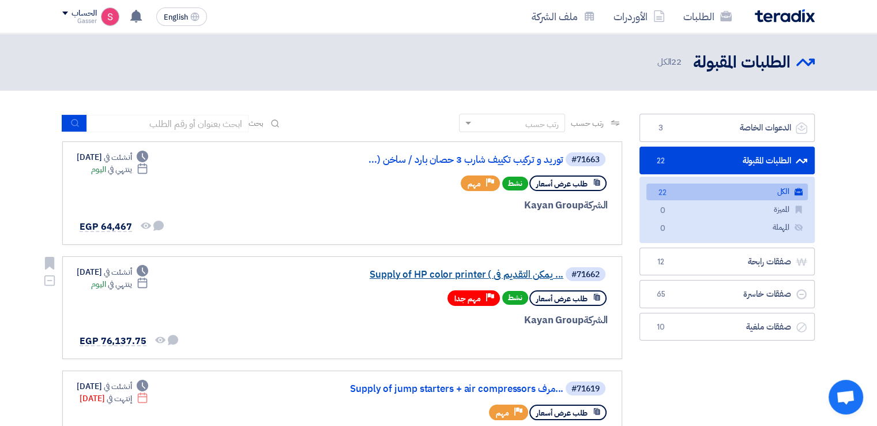
click at [483, 269] on link "Supply of HP color printer ( يمكن التقديم فى ..." at bounding box center [448, 274] width 231 height 10
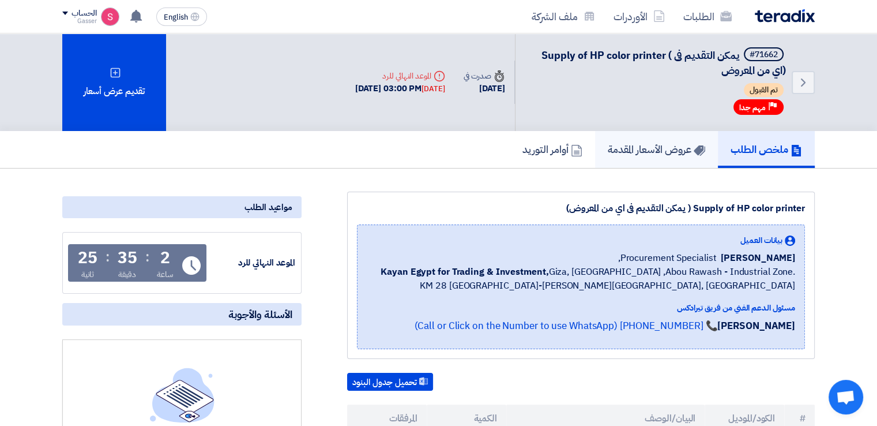
click at [658, 154] on h5 "عروض الأسعار المقدمة" at bounding box center [656, 148] width 97 height 13
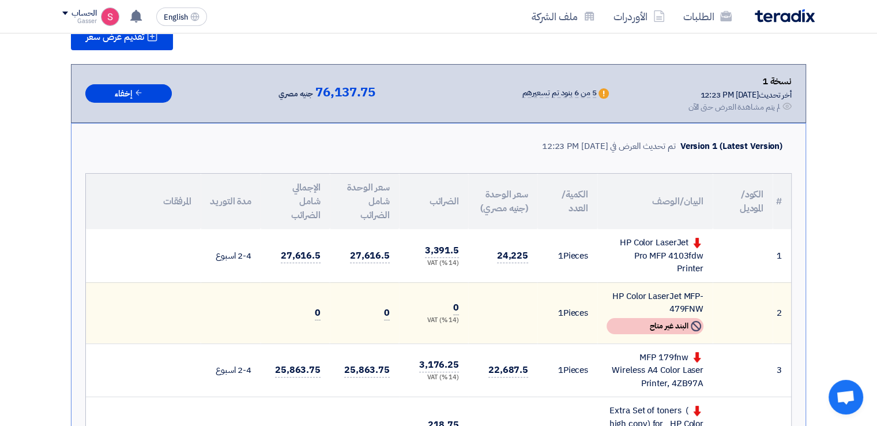
scroll to position [384, 0]
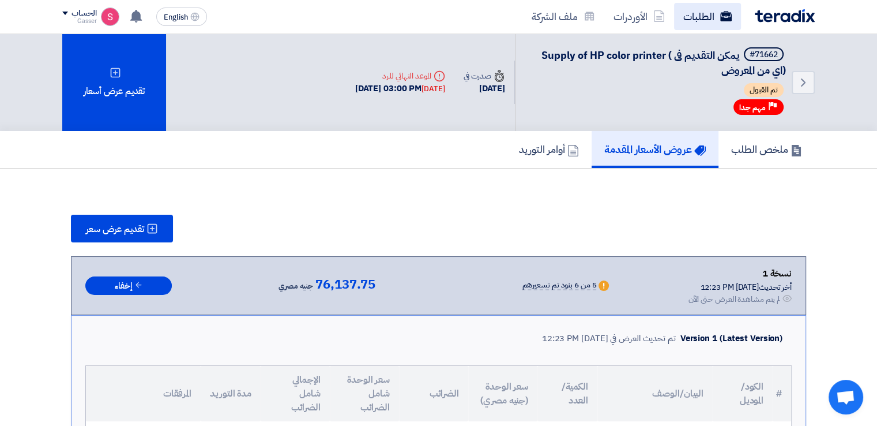
click at [704, 16] on link "الطلبات" at bounding box center [707, 16] width 67 height 27
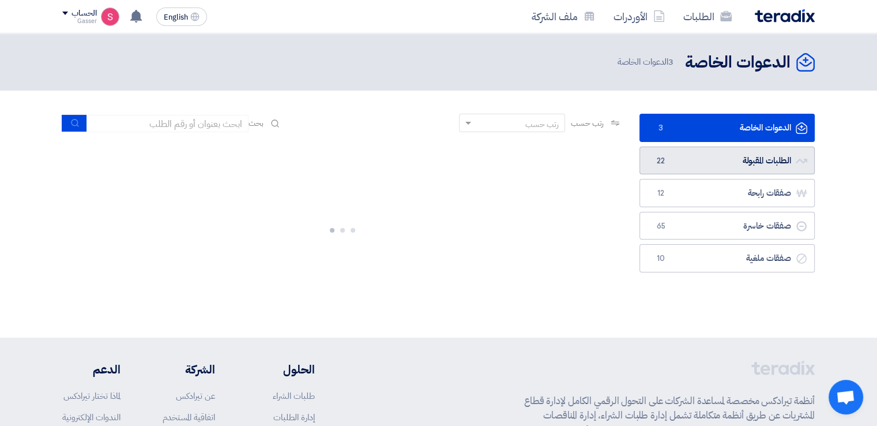
click at [695, 151] on link "الطلبات المقبولة الطلبات المقبولة 22" at bounding box center [727, 160] width 175 height 28
